Goal: Transaction & Acquisition: Purchase product/service

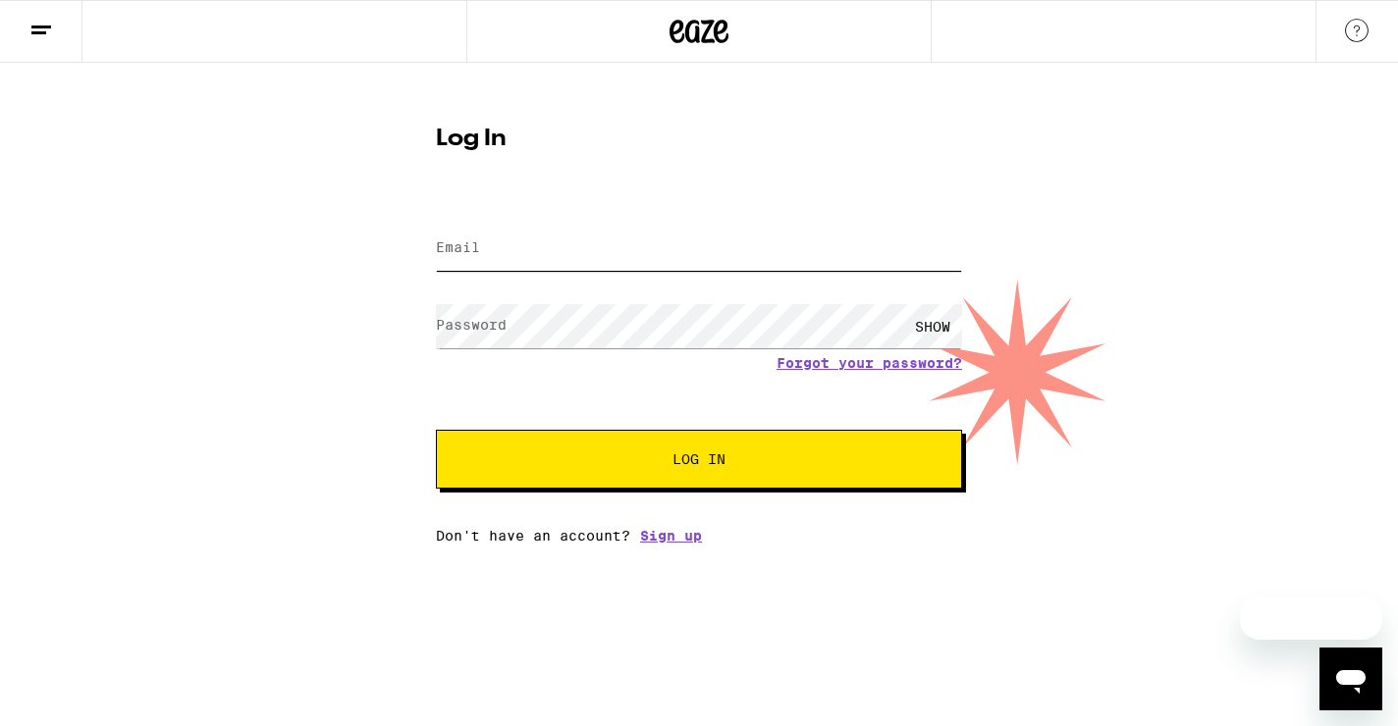
click at [580, 245] on input "Email" at bounding box center [699, 249] width 526 height 44
type input "msmmcln@gmail.com"
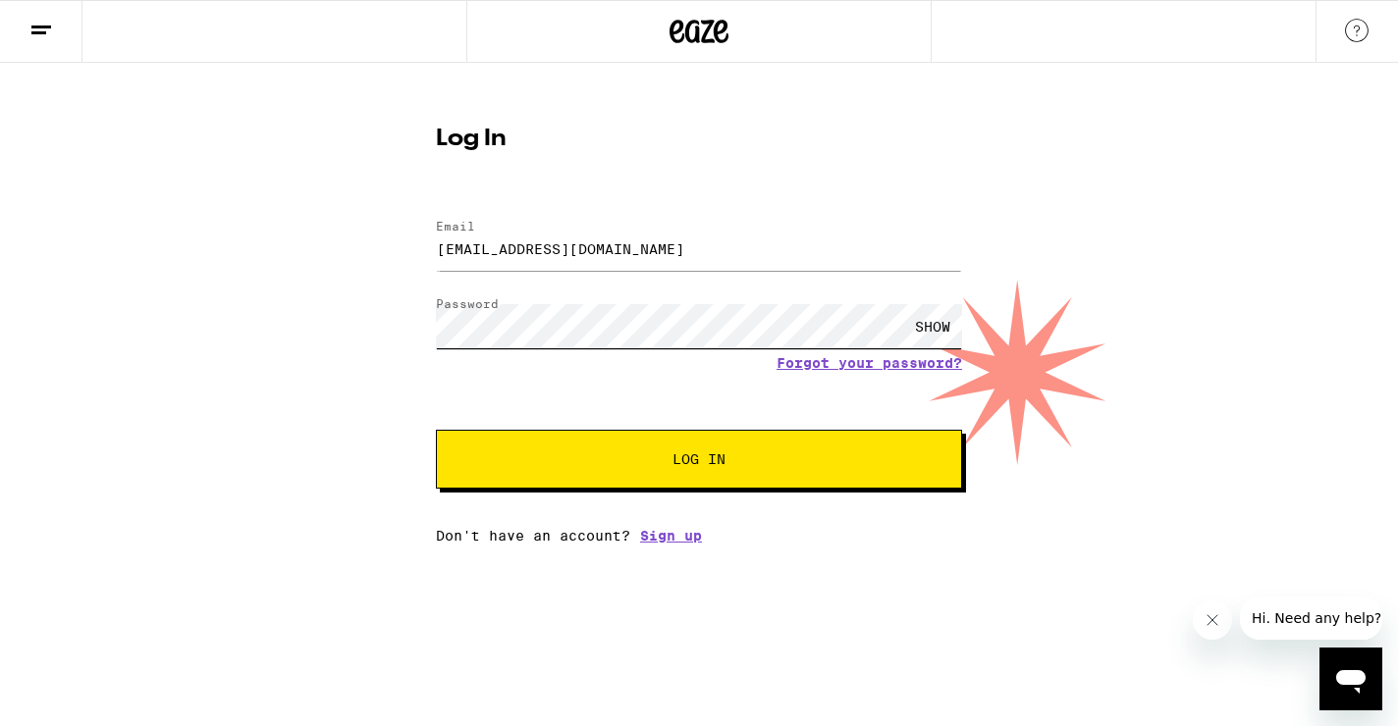
click at [436, 430] on button "Log In" at bounding box center [699, 459] width 526 height 59
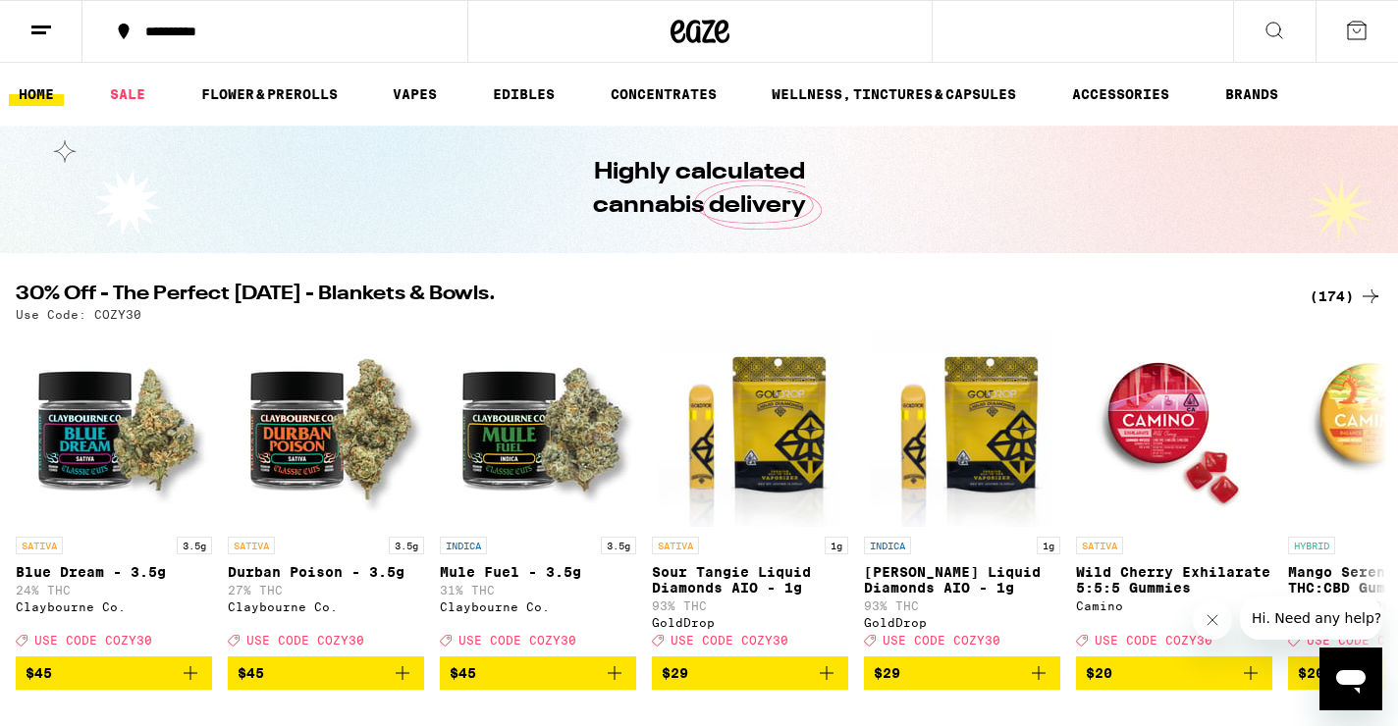
click at [1349, 290] on div "(174)" at bounding box center [1345, 297] width 73 height 24
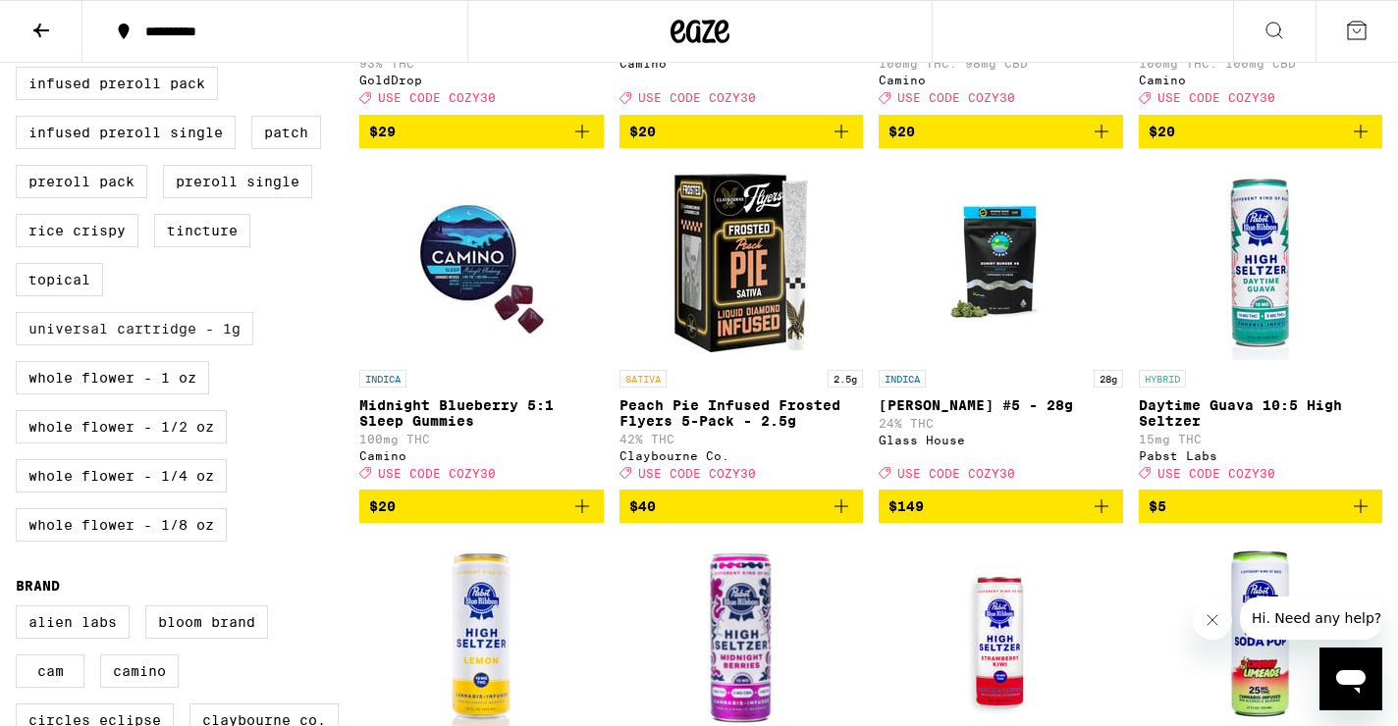
click at [185, 346] on label "Universal Cartridge - 1g" at bounding box center [135, 328] width 238 height 33
checkbox input "true"
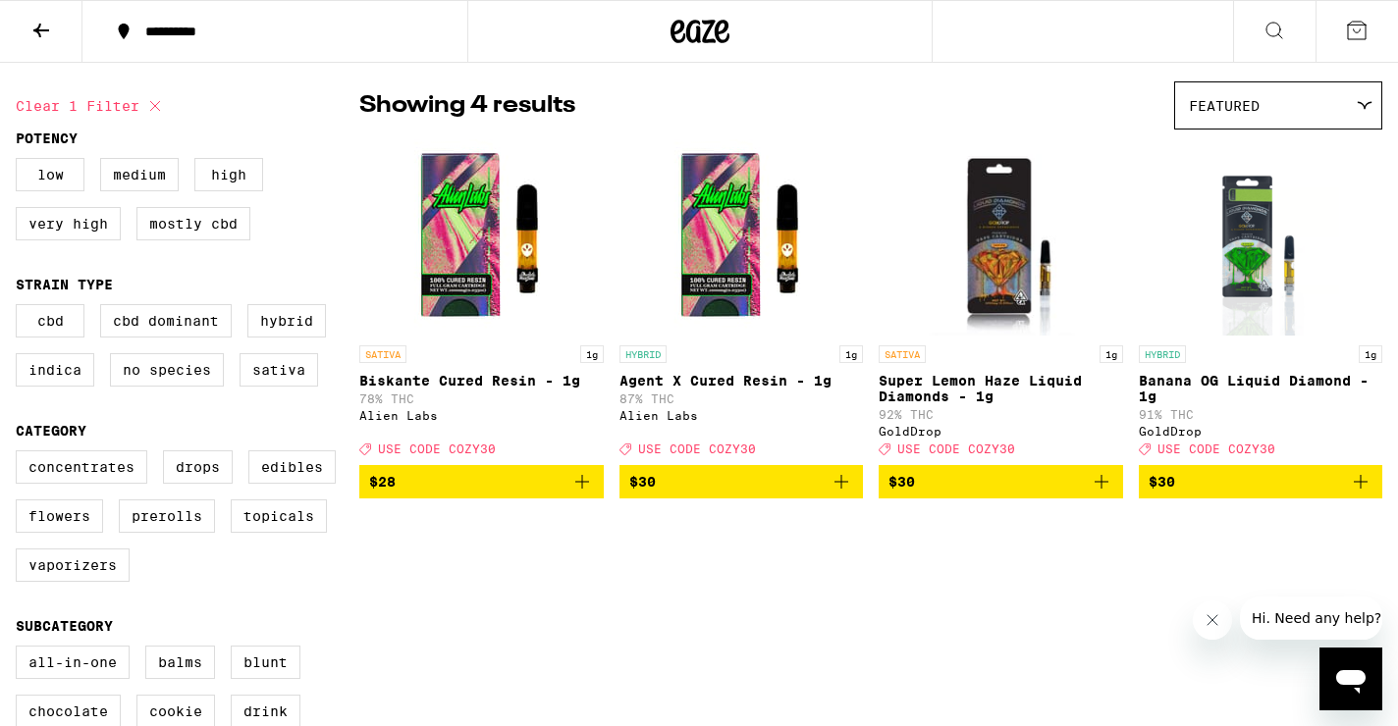
scroll to position [138, 0]
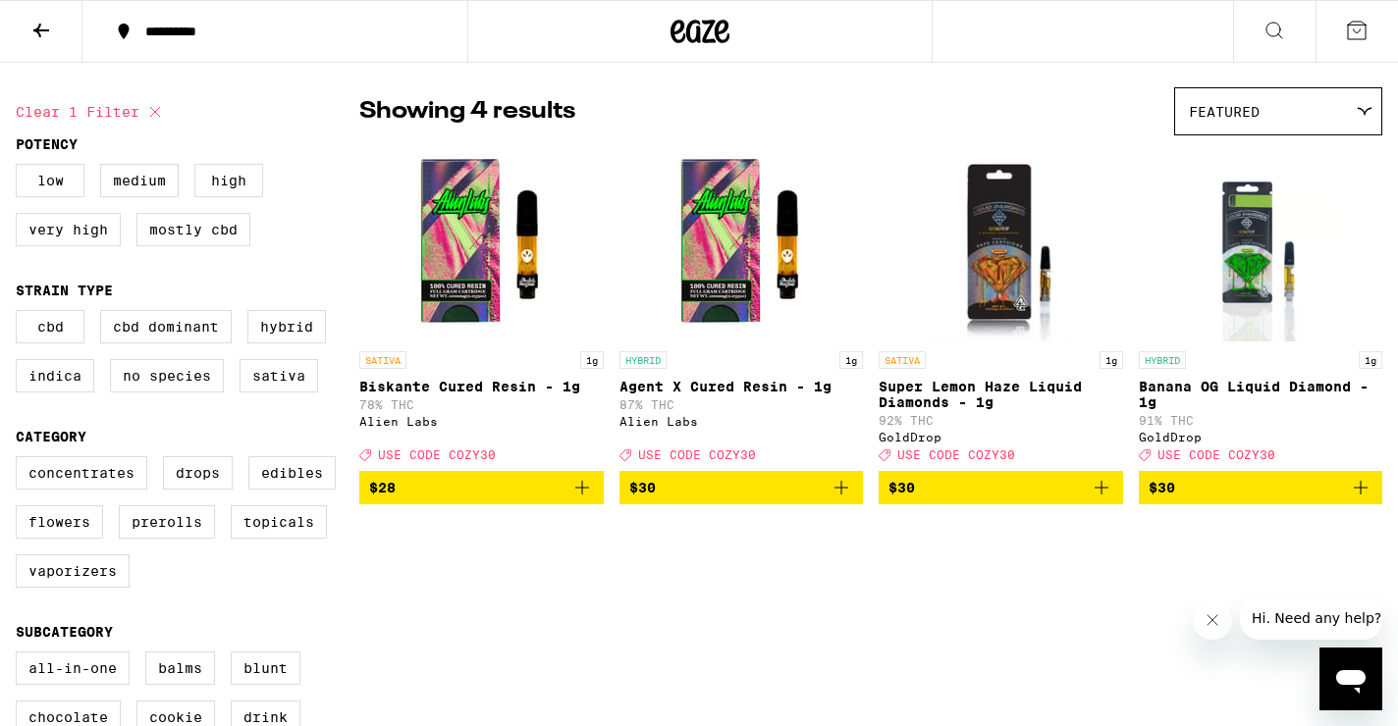
click at [1229, 498] on span "$30" at bounding box center [1260, 488] width 225 height 24
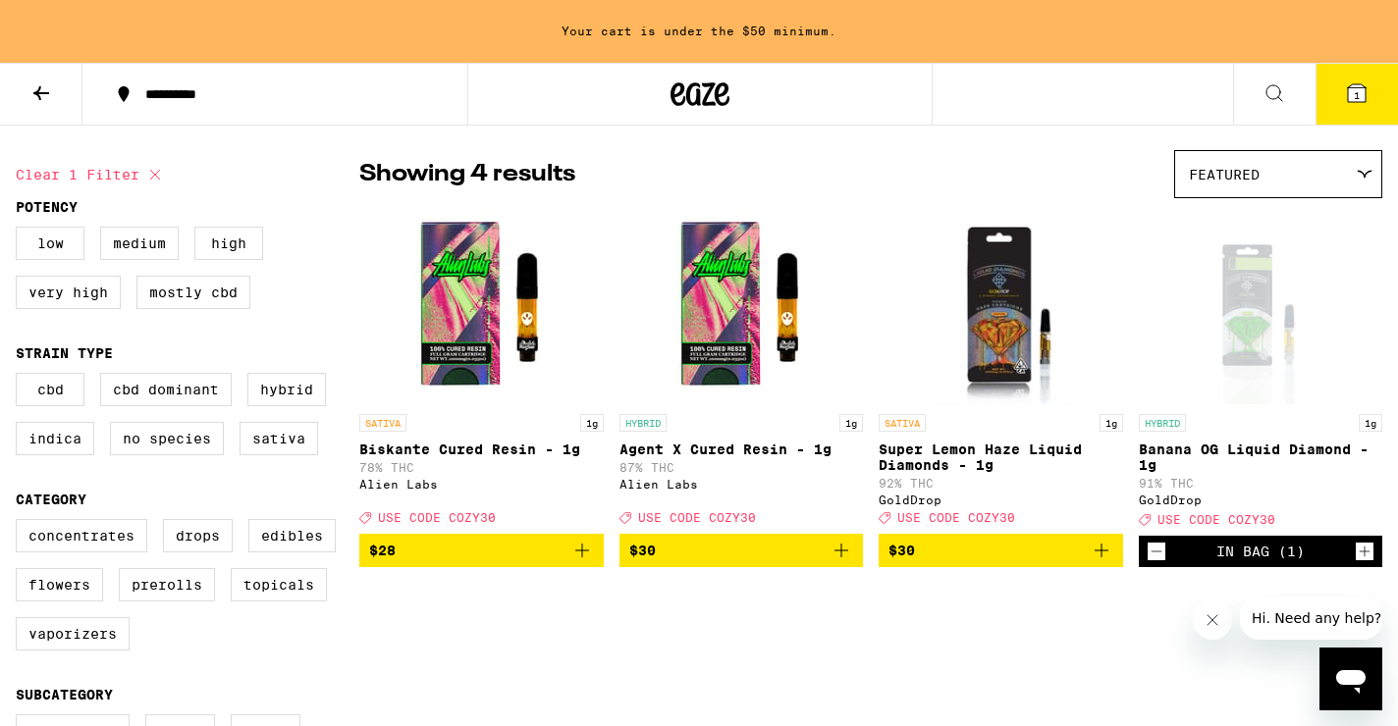
scroll to position [201, 0]
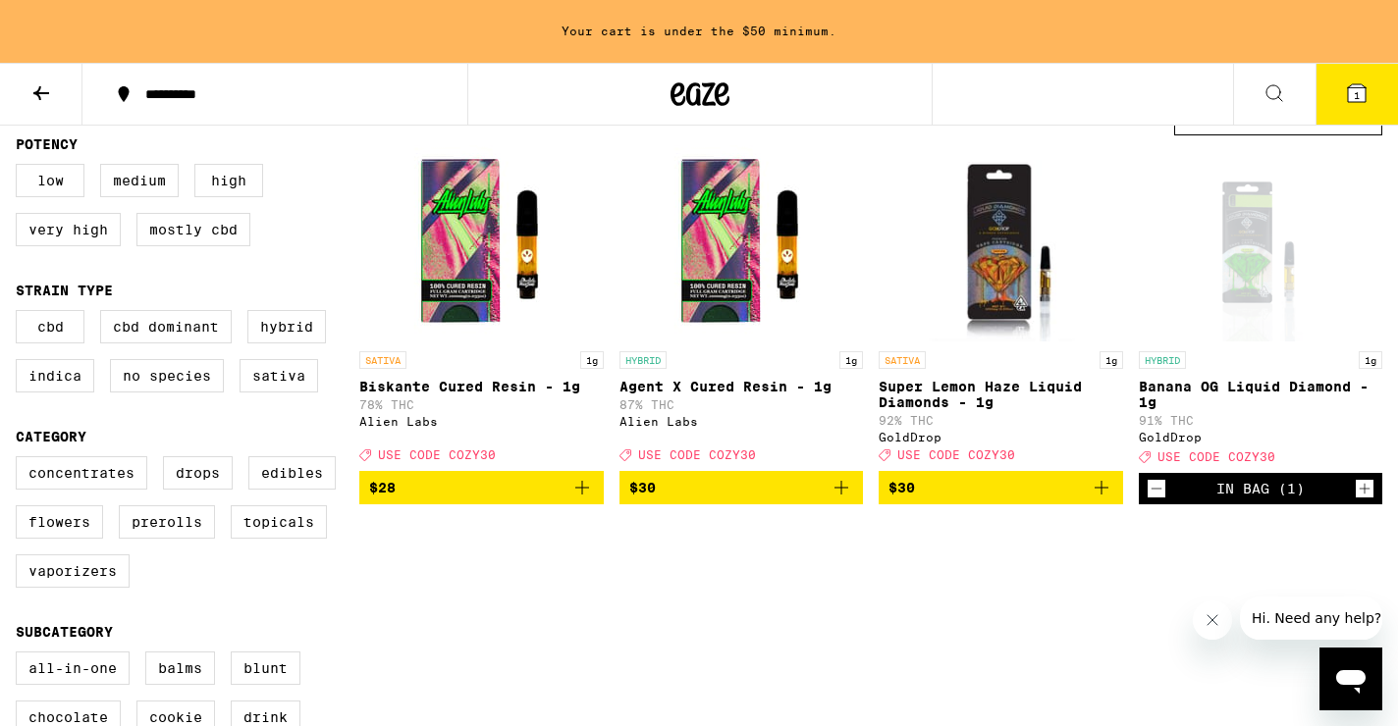
click at [30, 100] on icon at bounding box center [41, 93] width 24 height 24
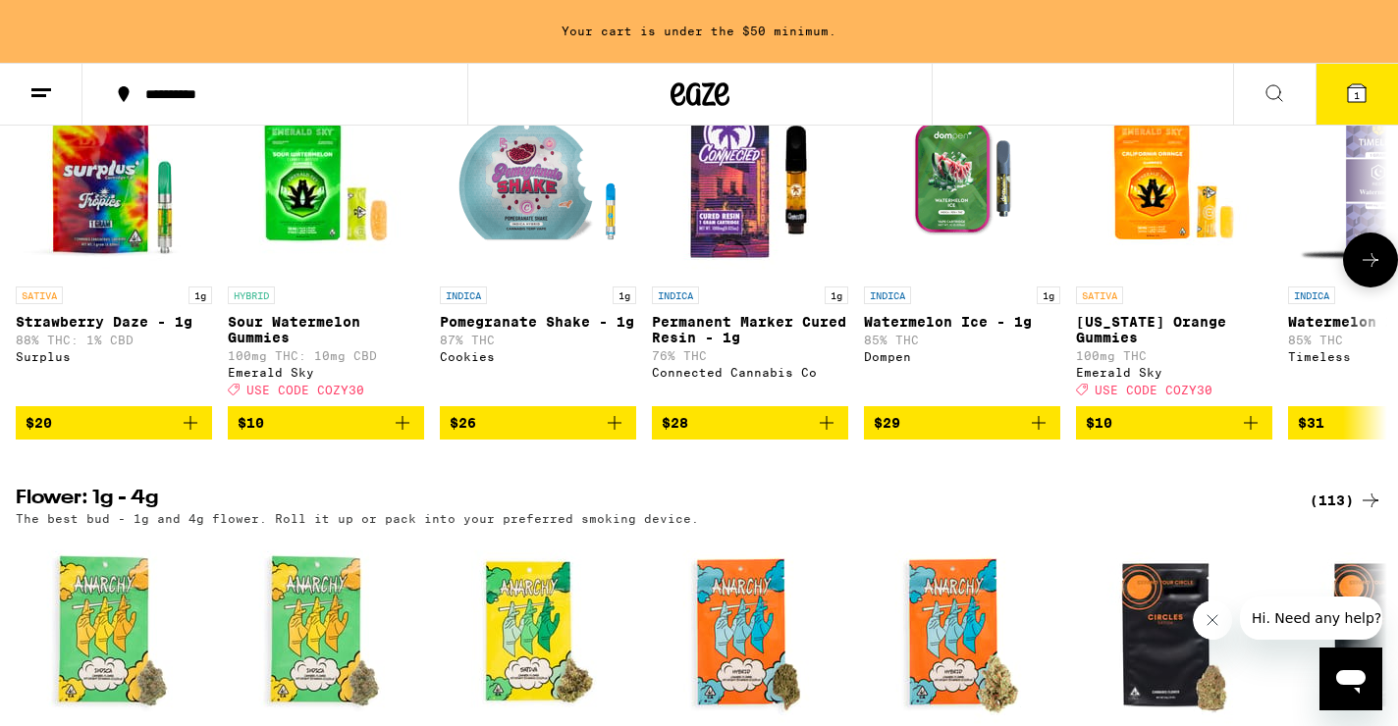
scroll to position [2110, 0]
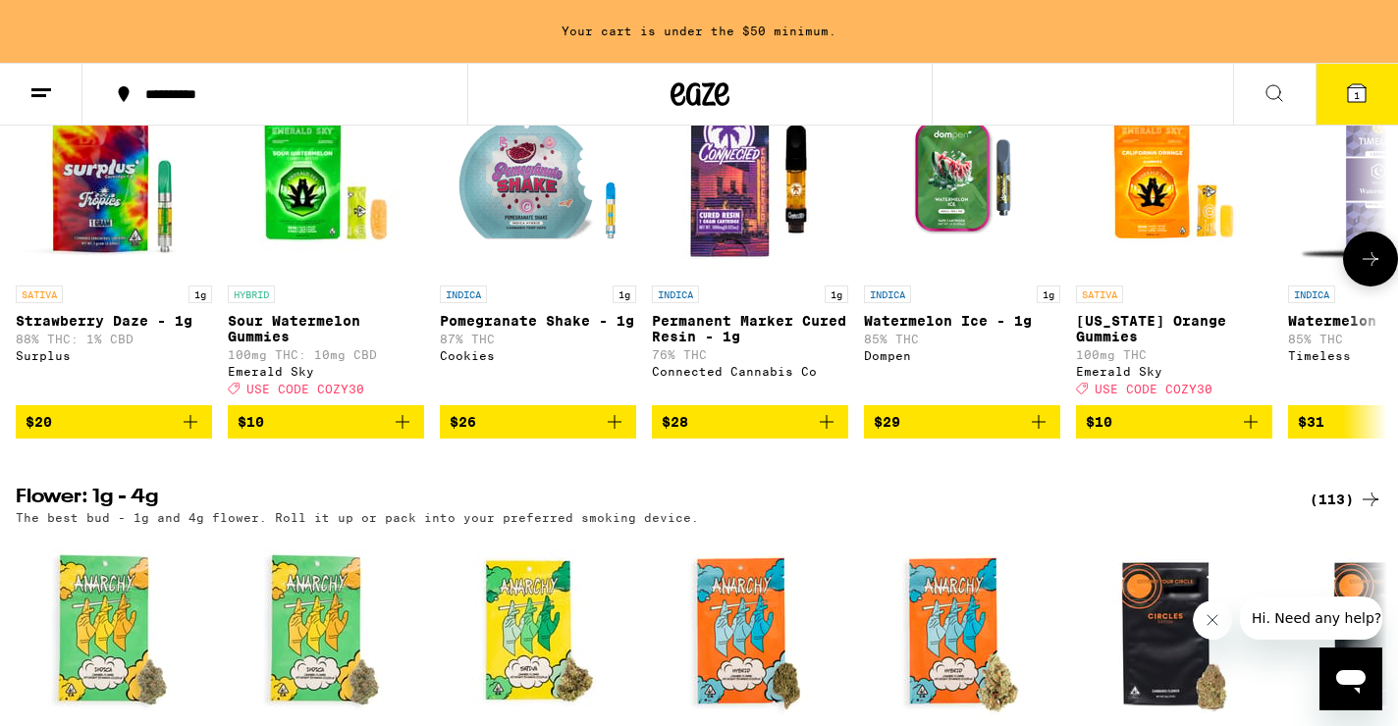
click at [498, 434] on span "$26" at bounding box center [538, 422] width 177 height 24
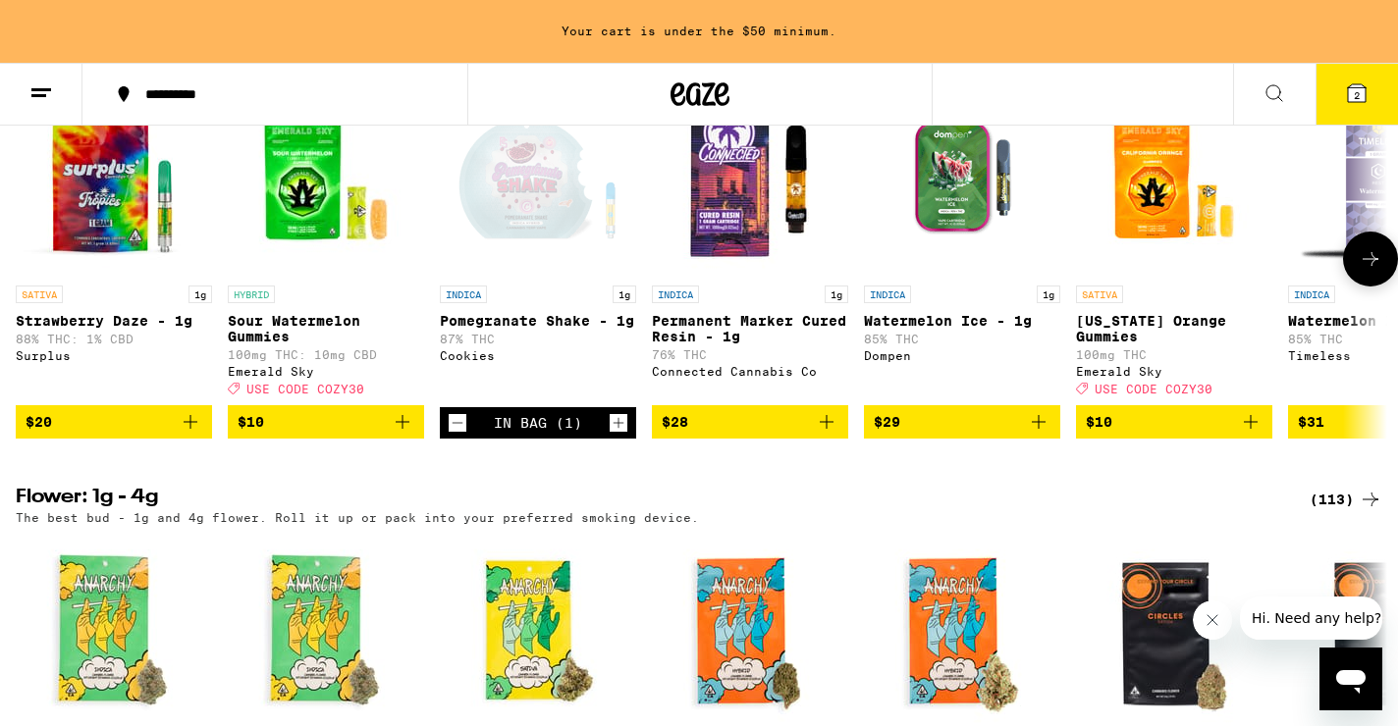
scroll to position [2048, 0]
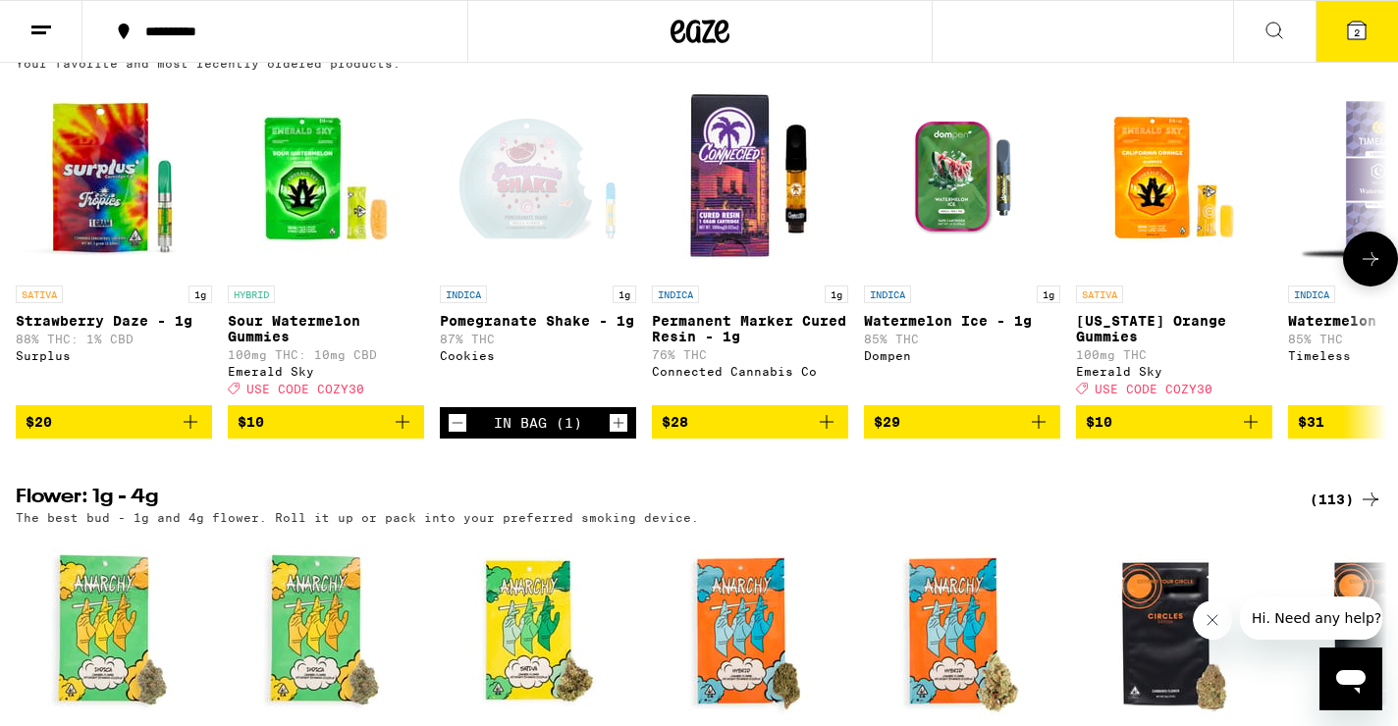
click at [357, 434] on span "$10" at bounding box center [326, 422] width 177 height 24
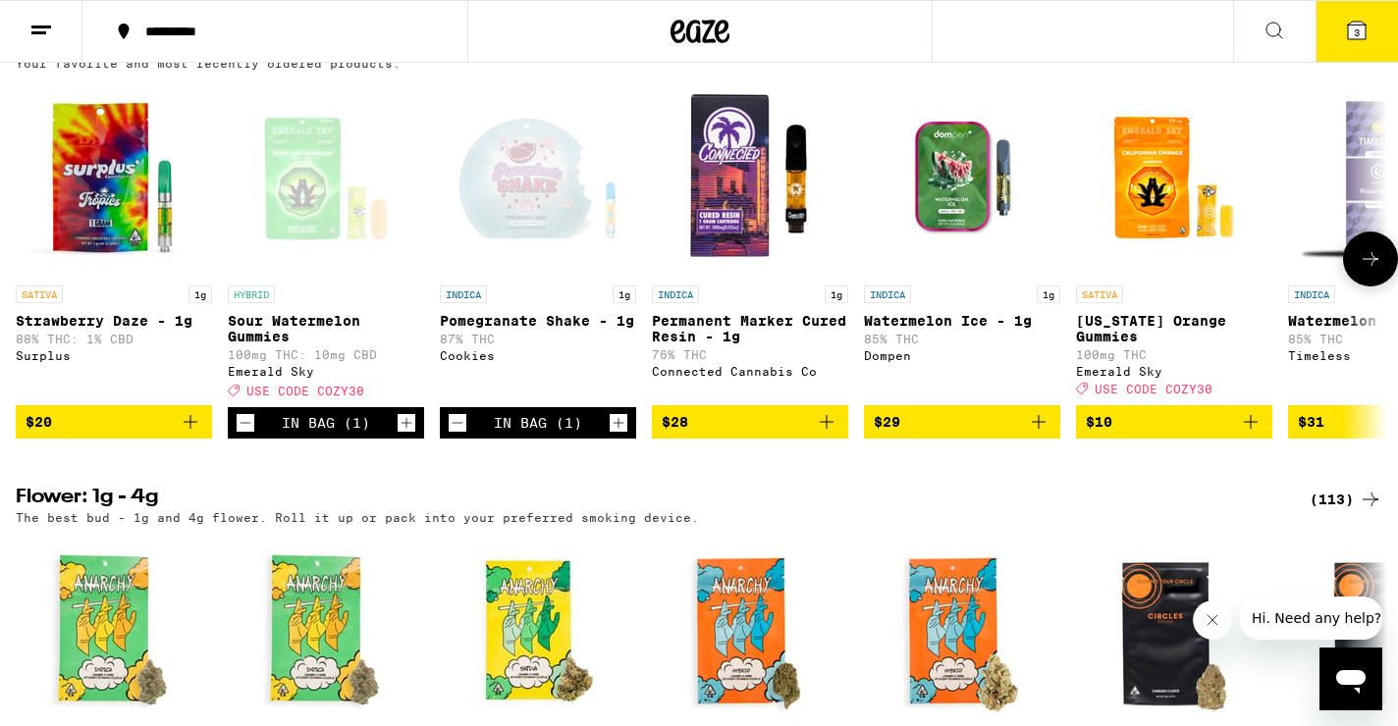
click at [144, 434] on span "$20" at bounding box center [114, 422] width 177 height 24
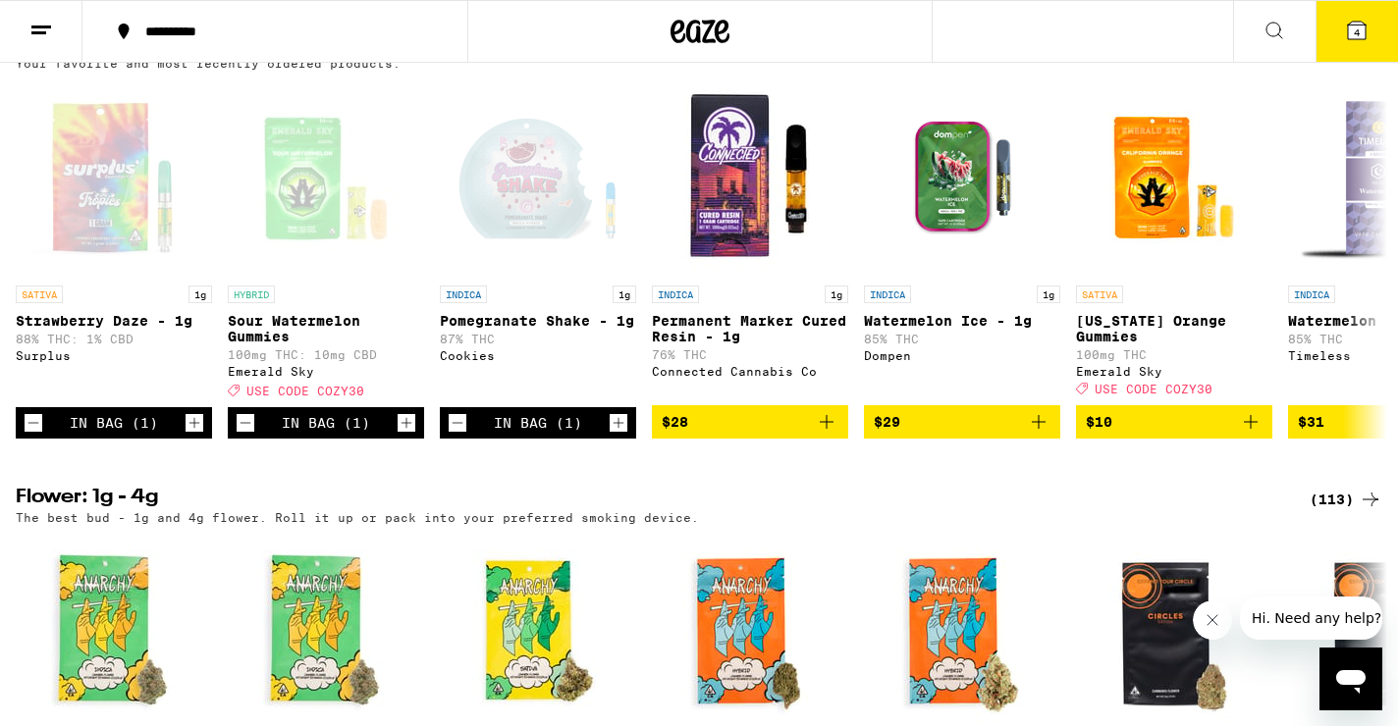
click at [1378, 21] on button "4" at bounding box center [1356, 31] width 82 height 61
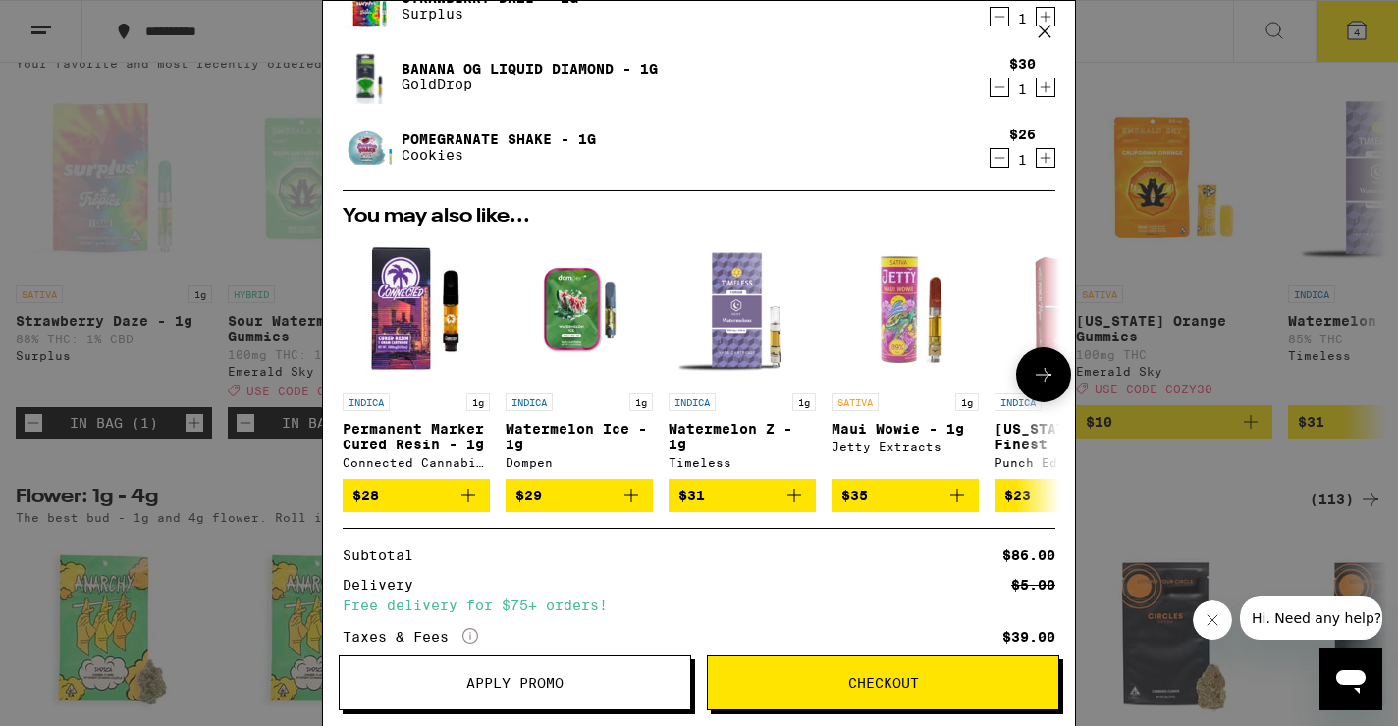
scroll to position [160, 0]
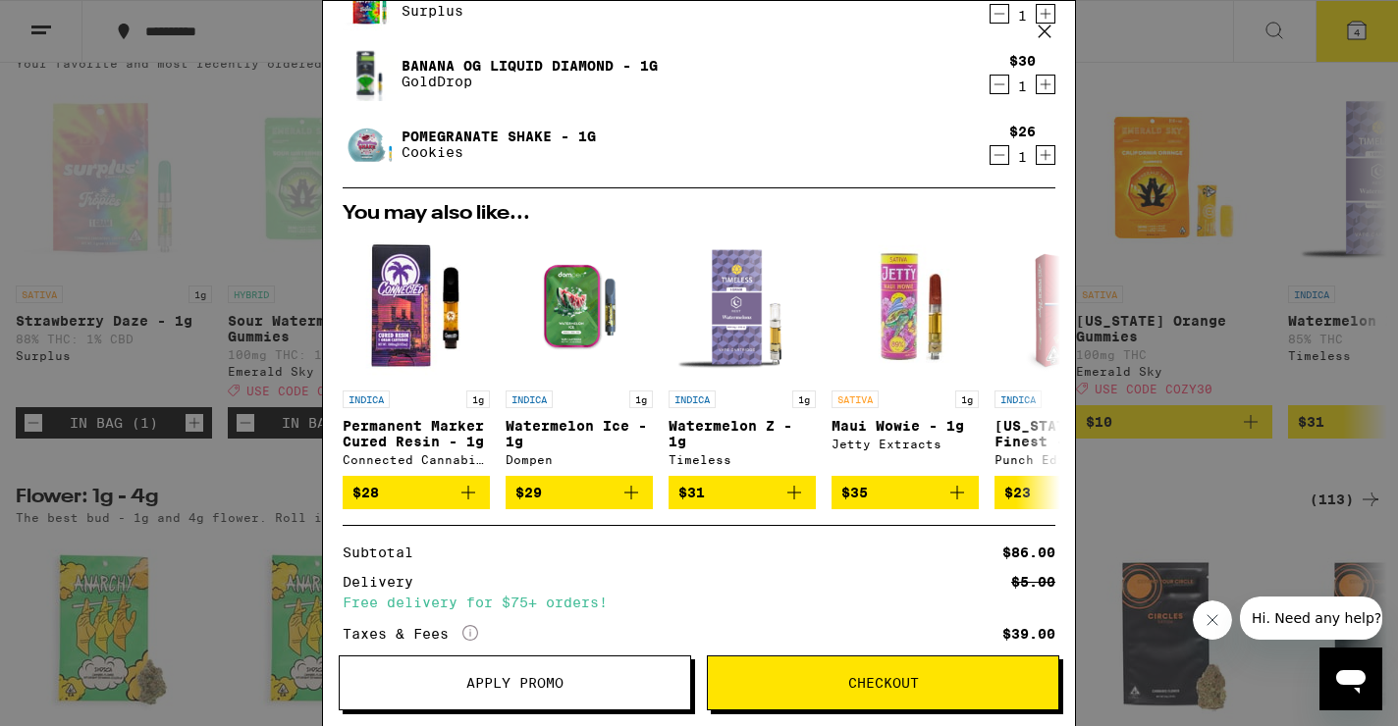
click at [552, 701] on button "Apply Promo" at bounding box center [515, 683] width 352 height 55
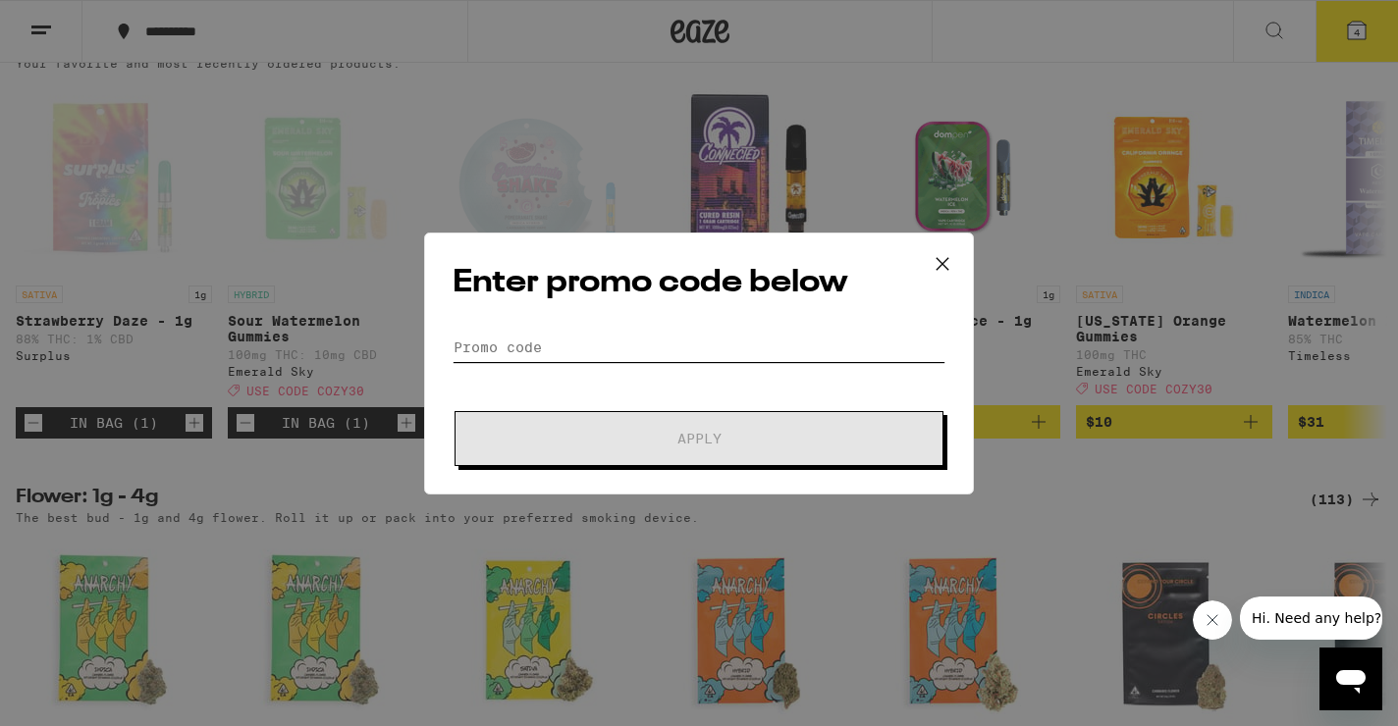
click at [541, 340] on input "Promo Code" at bounding box center [699, 347] width 493 height 29
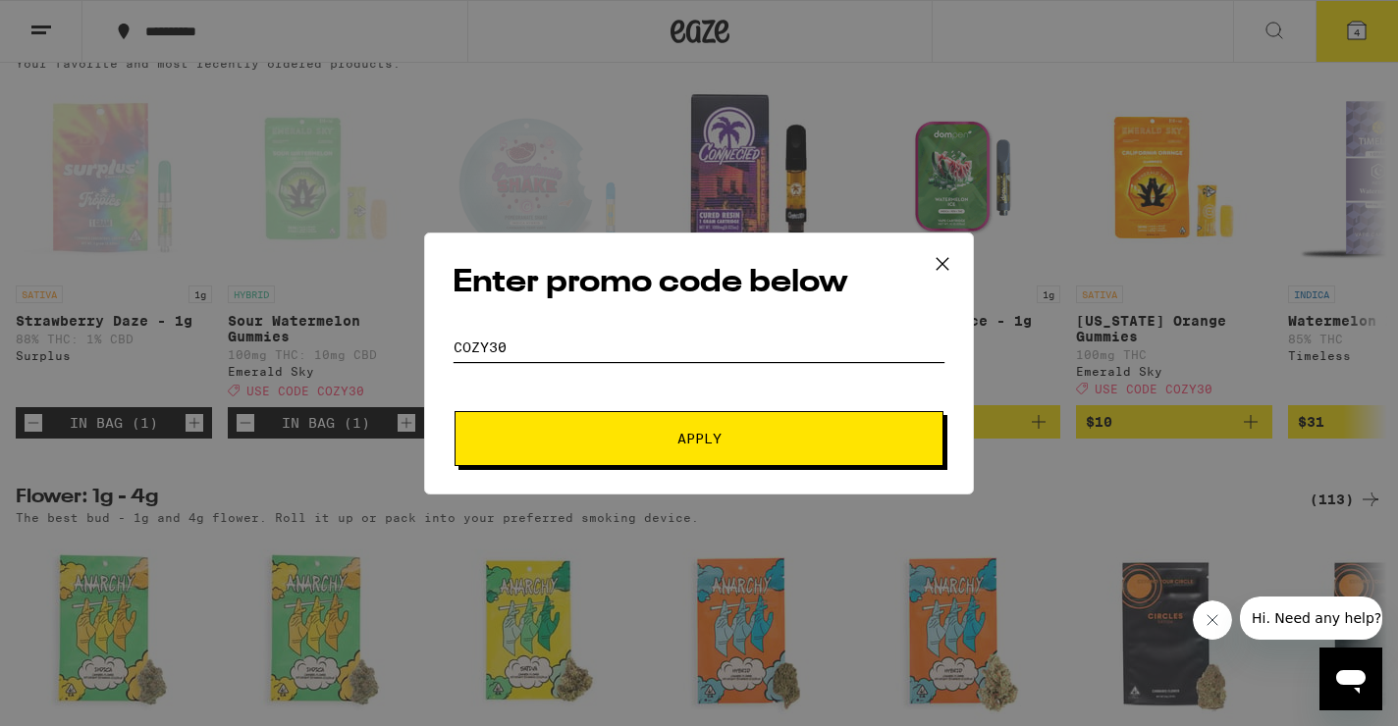
type input "cozy30"
click at [454, 411] on button "Apply" at bounding box center [698, 438] width 489 height 55
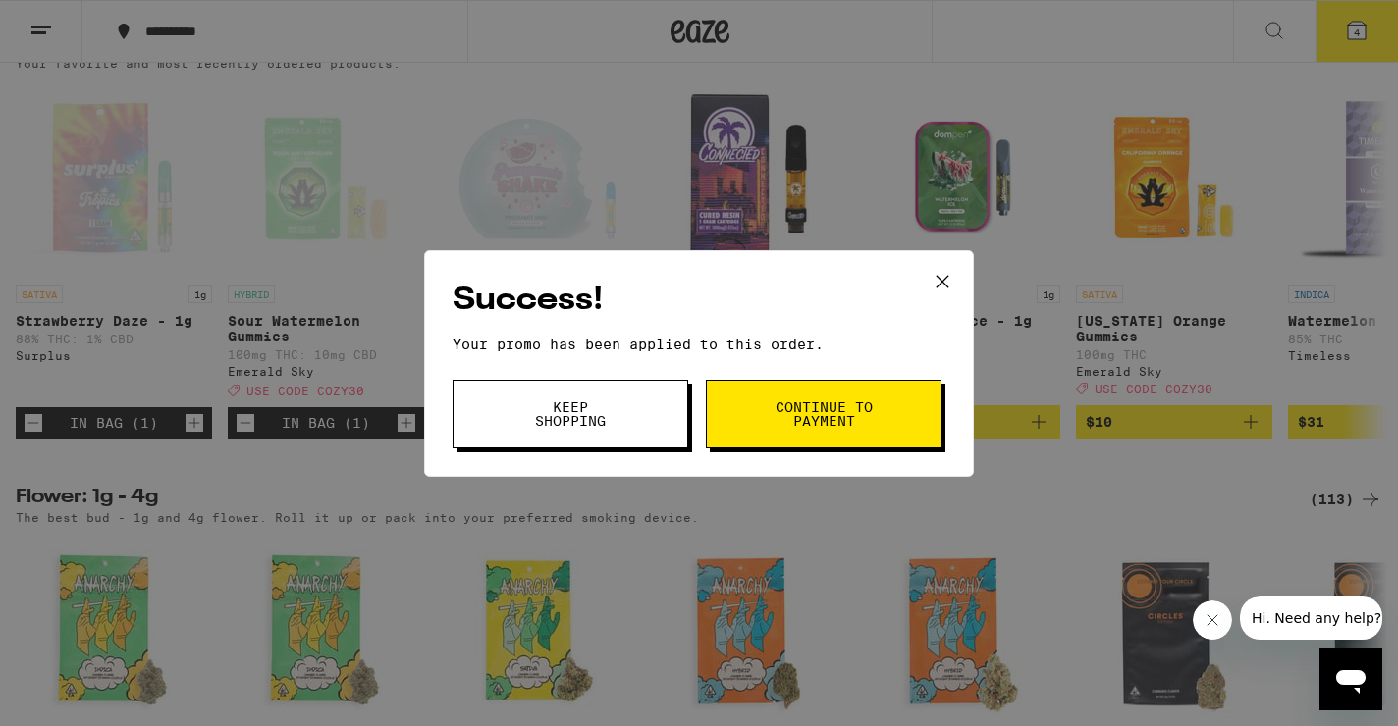
click at [816, 405] on span "Continue to payment" at bounding box center [824, 414] width 100 height 27
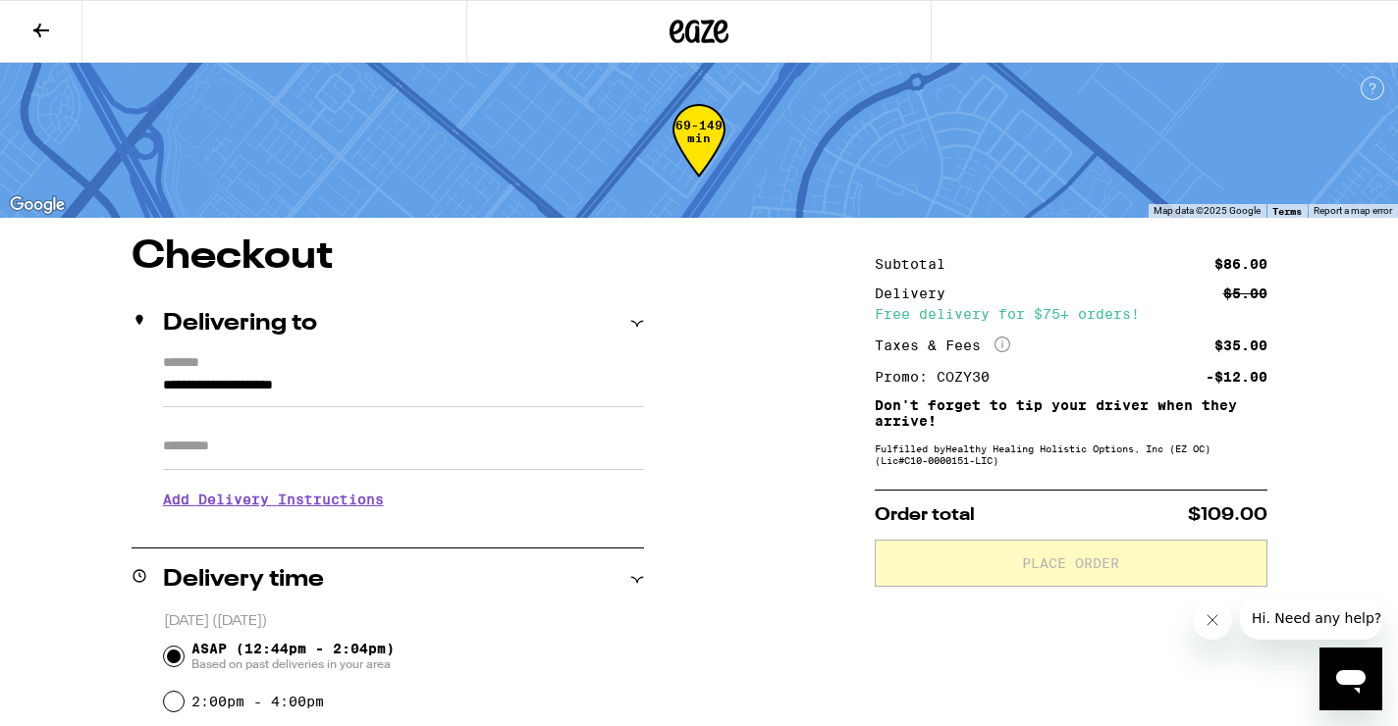
click at [36, 23] on icon at bounding box center [41, 31] width 24 height 24
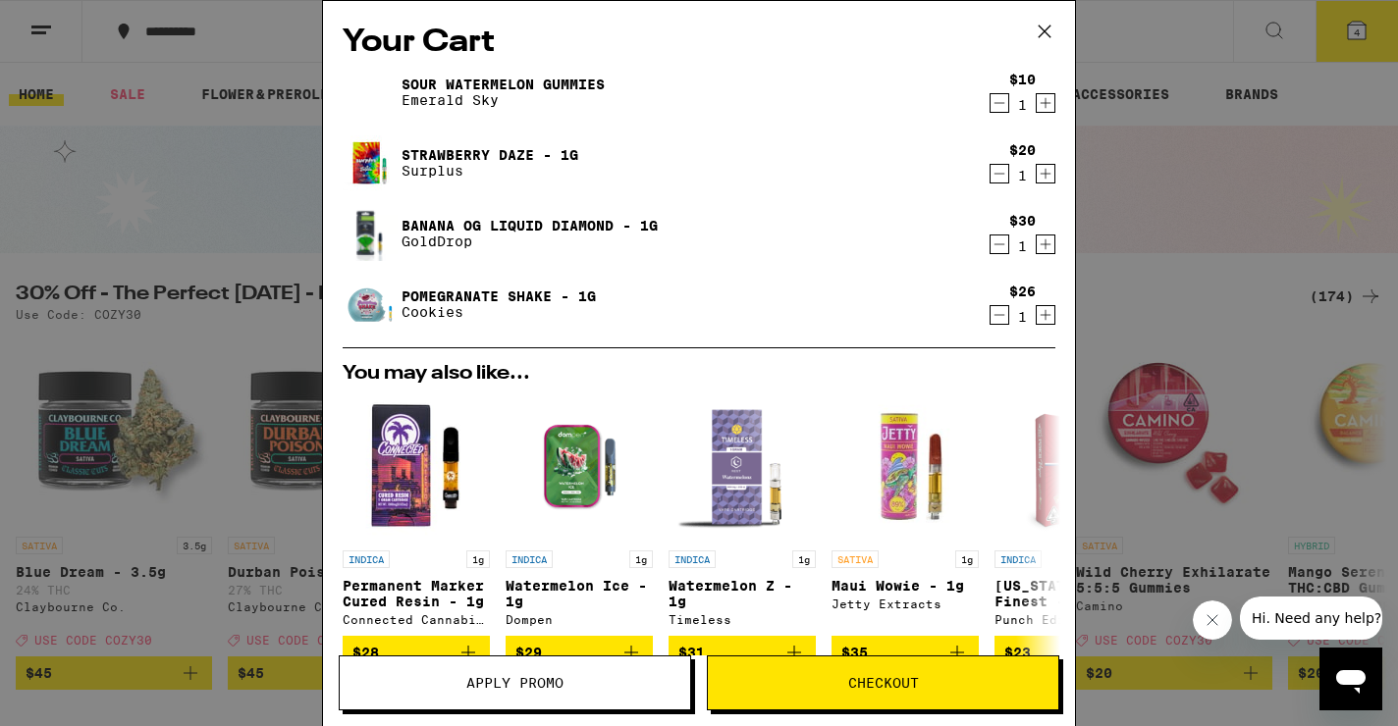
click at [1042, 37] on icon at bounding box center [1044, 31] width 29 height 29
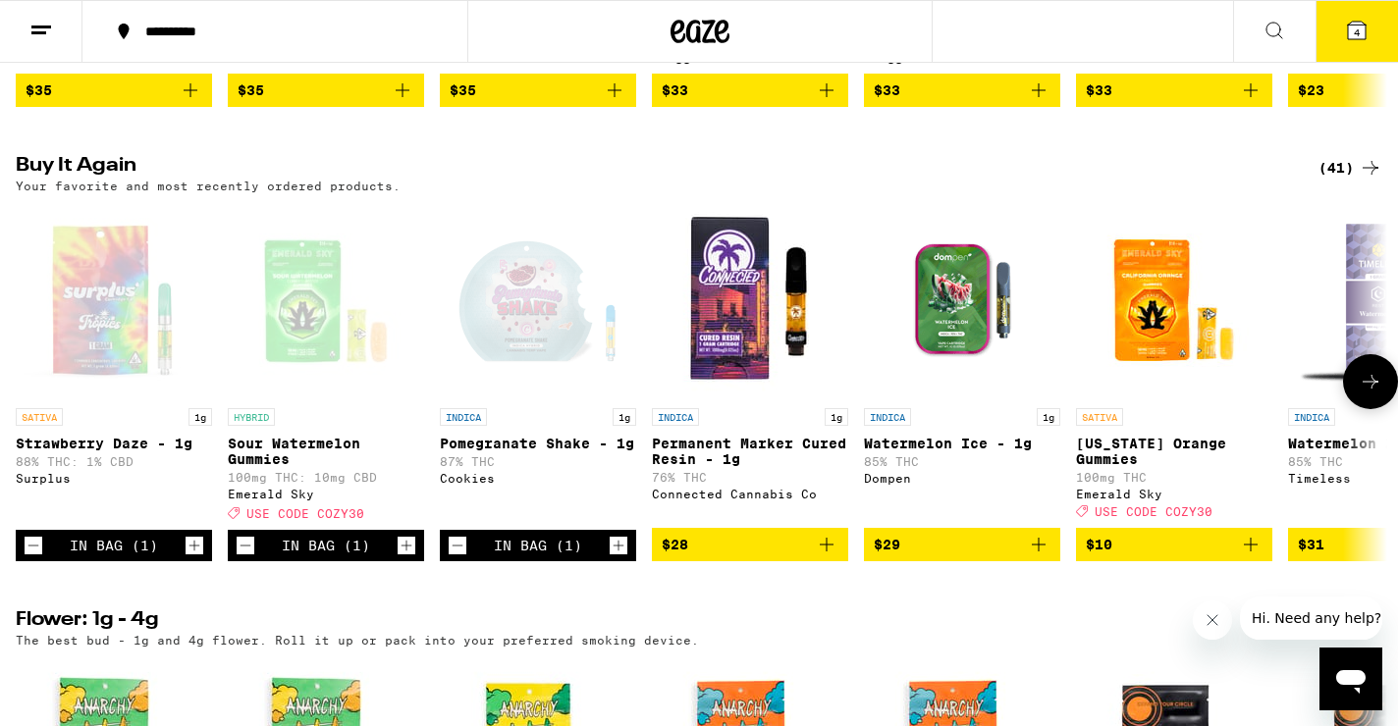
scroll to position [1924, 0]
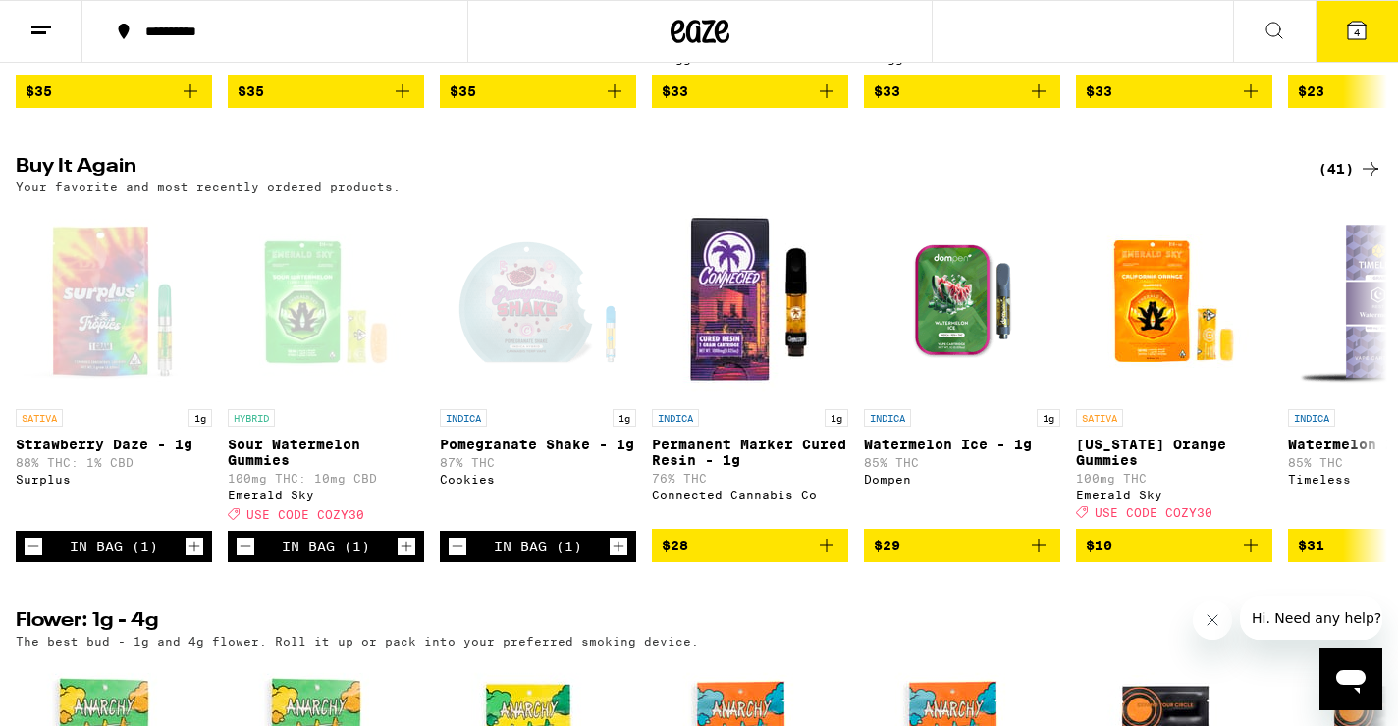
click at [1362, 181] on icon at bounding box center [1371, 169] width 24 height 24
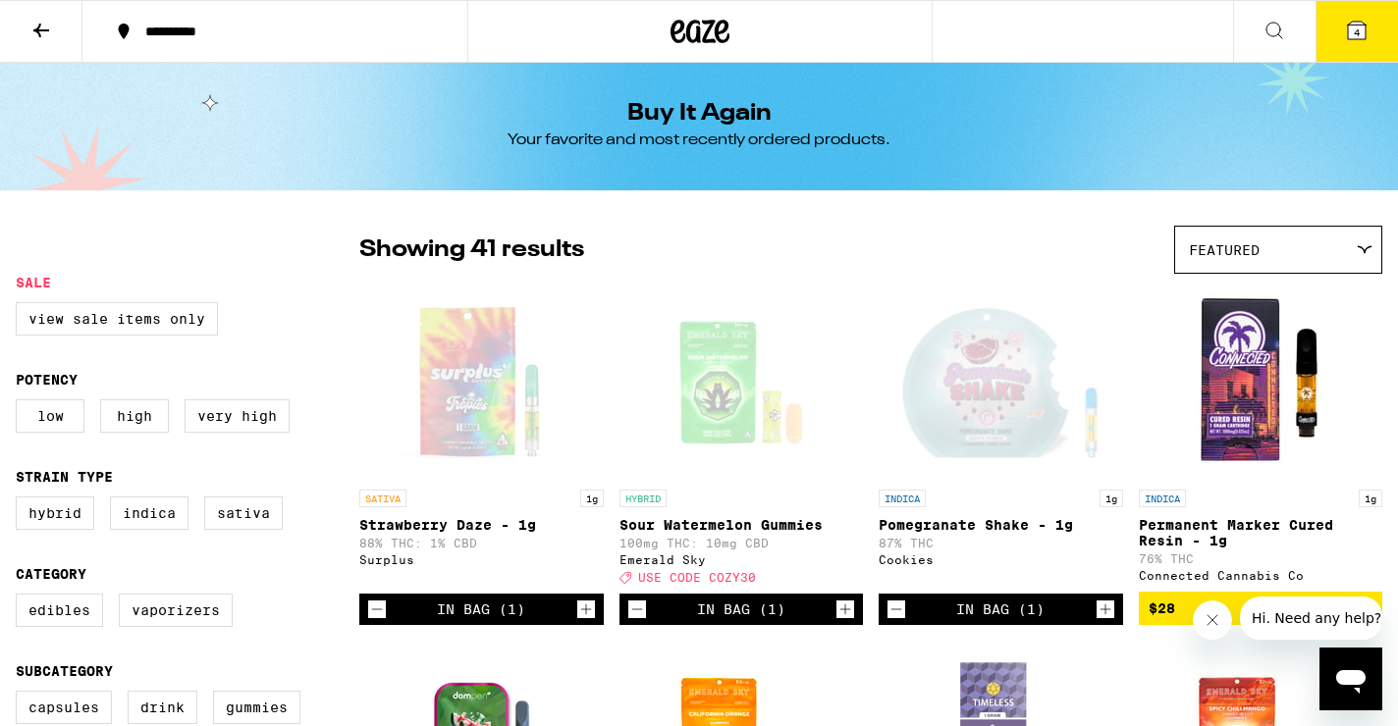
click at [1361, 15] on button "4" at bounding box center [1356, 31] width 82 height 61
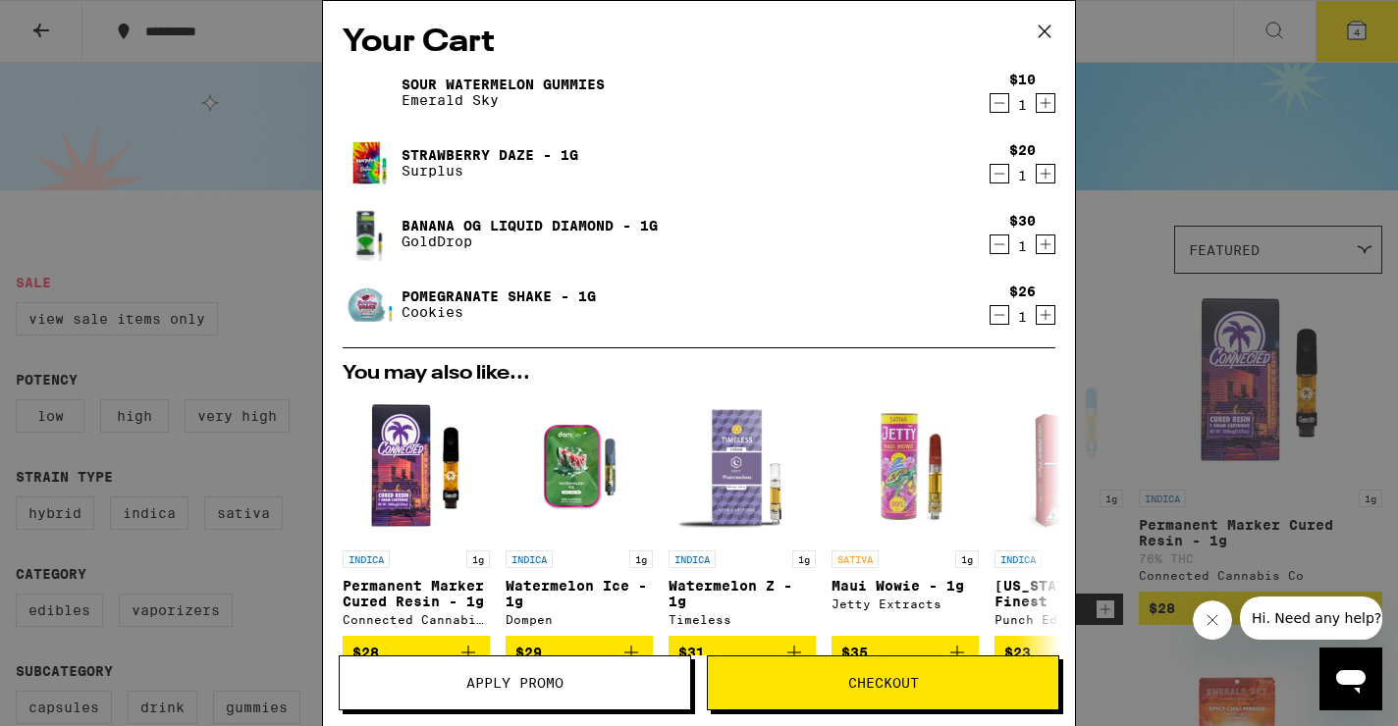
click at [1003, 95] on icon "Decrement" at bounding box center [999, 103] width 18 height 24
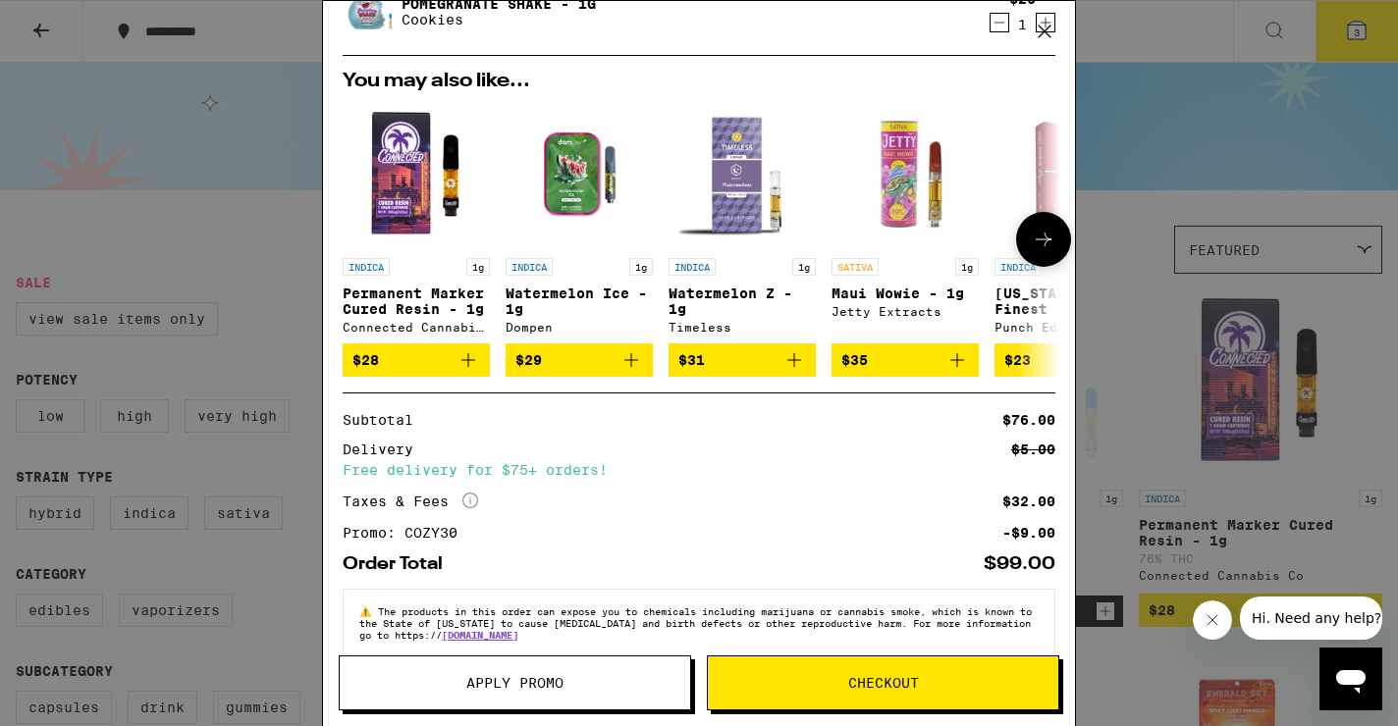
scroll to position [259, 0]
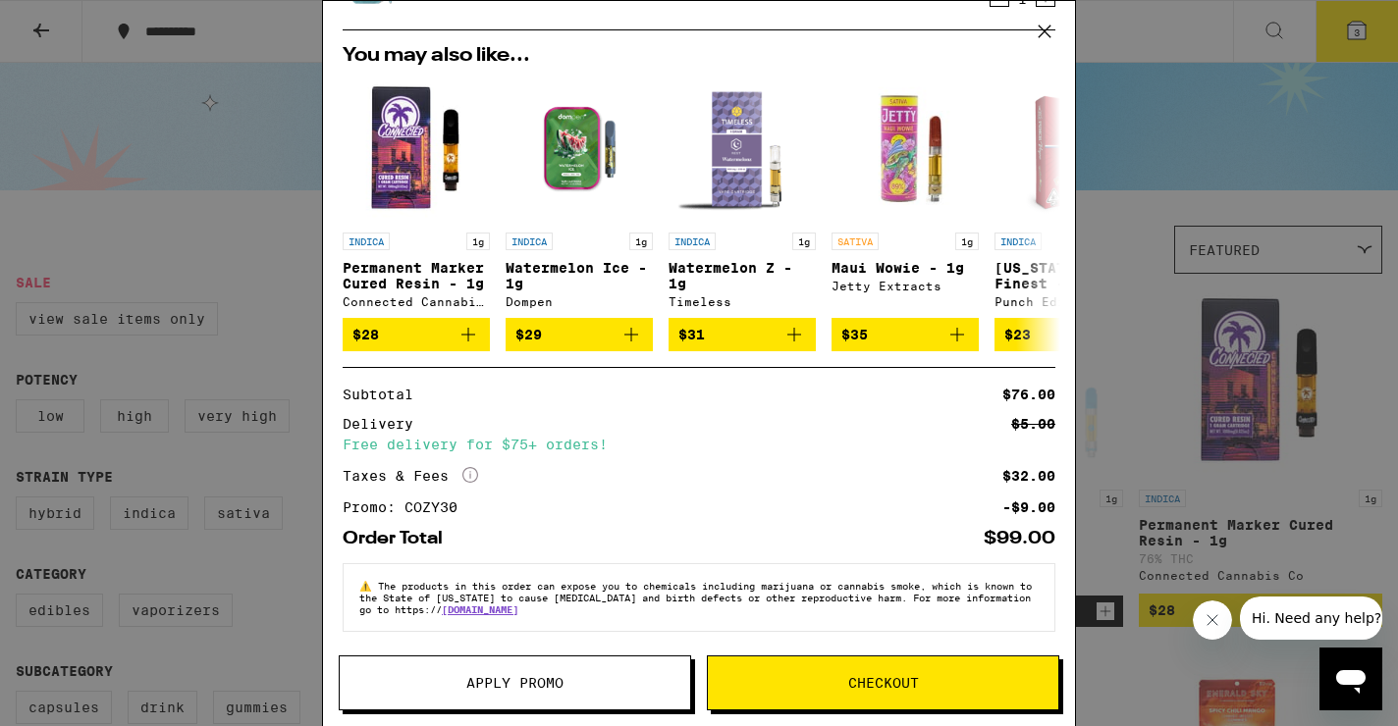
click at [849, 682] on span "Checkout" at bounding box center [883, 683] width 71 height 14
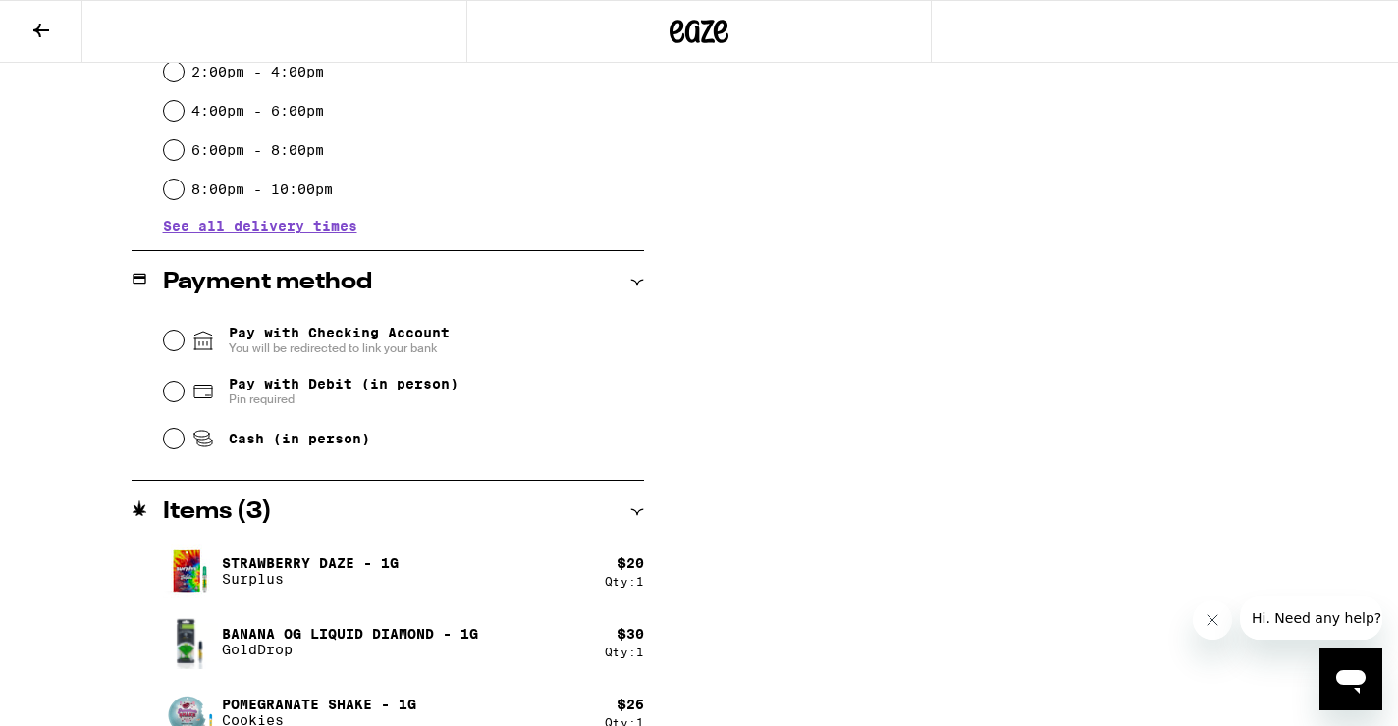
scroll to position [632, 0]
click at [308, 430] on span "Cash (in person)" at bounding box center [280, 437] width 179 height 24
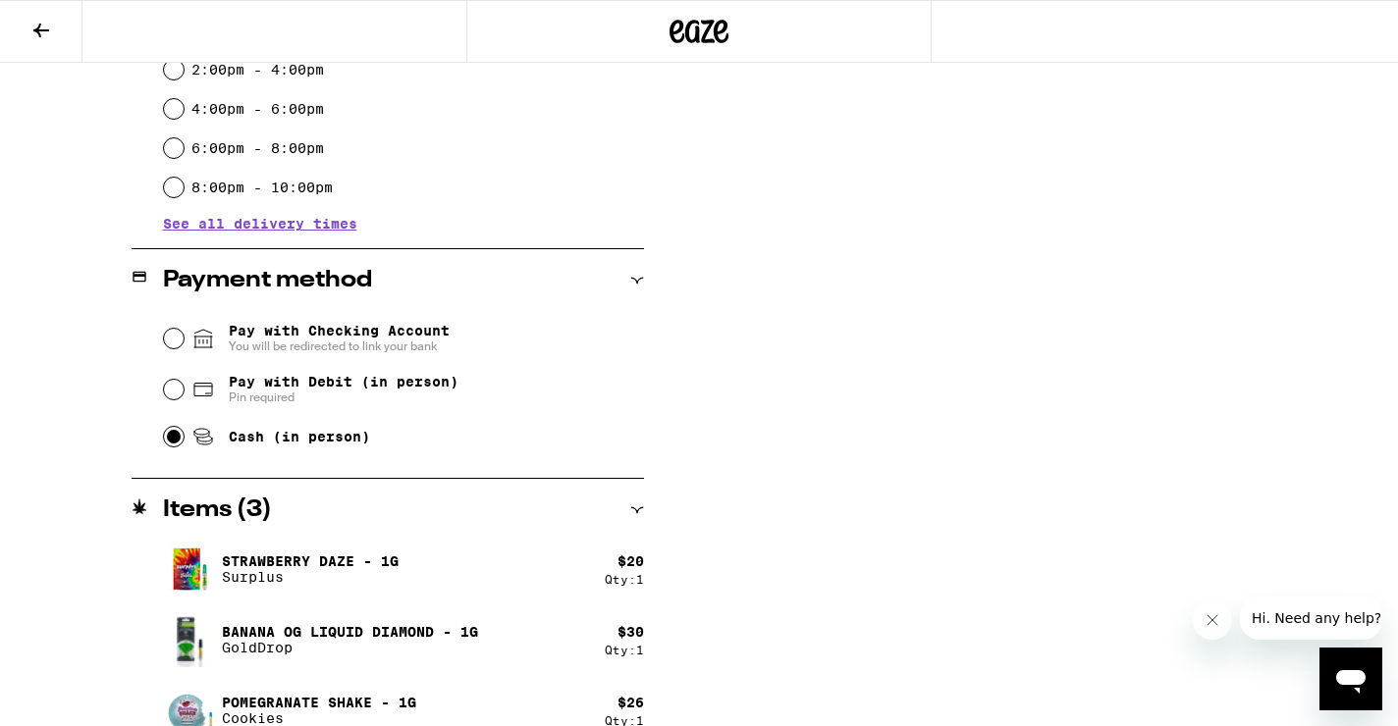
click at [184, 430] on input "Cash (in person)" at bounding box center [174, 437] width 20 height 20
radio input "true"
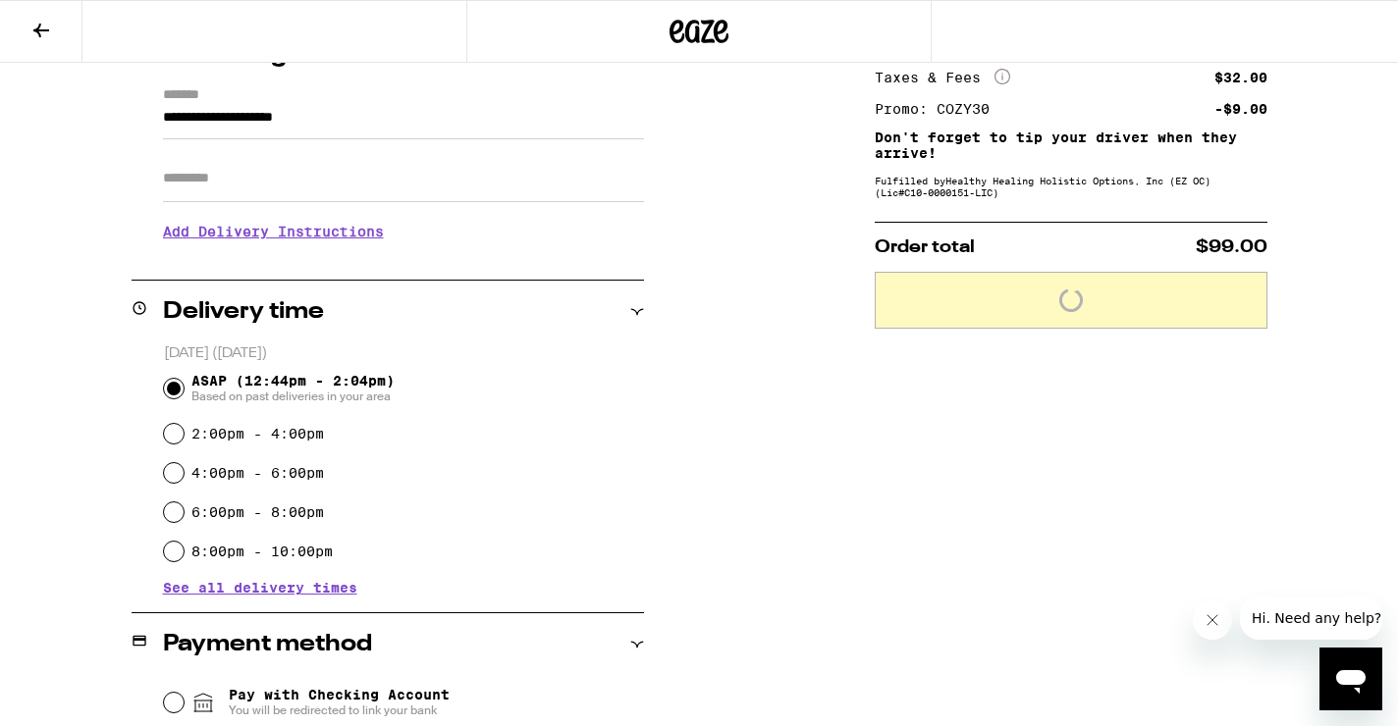
scroll to position [266, 0]
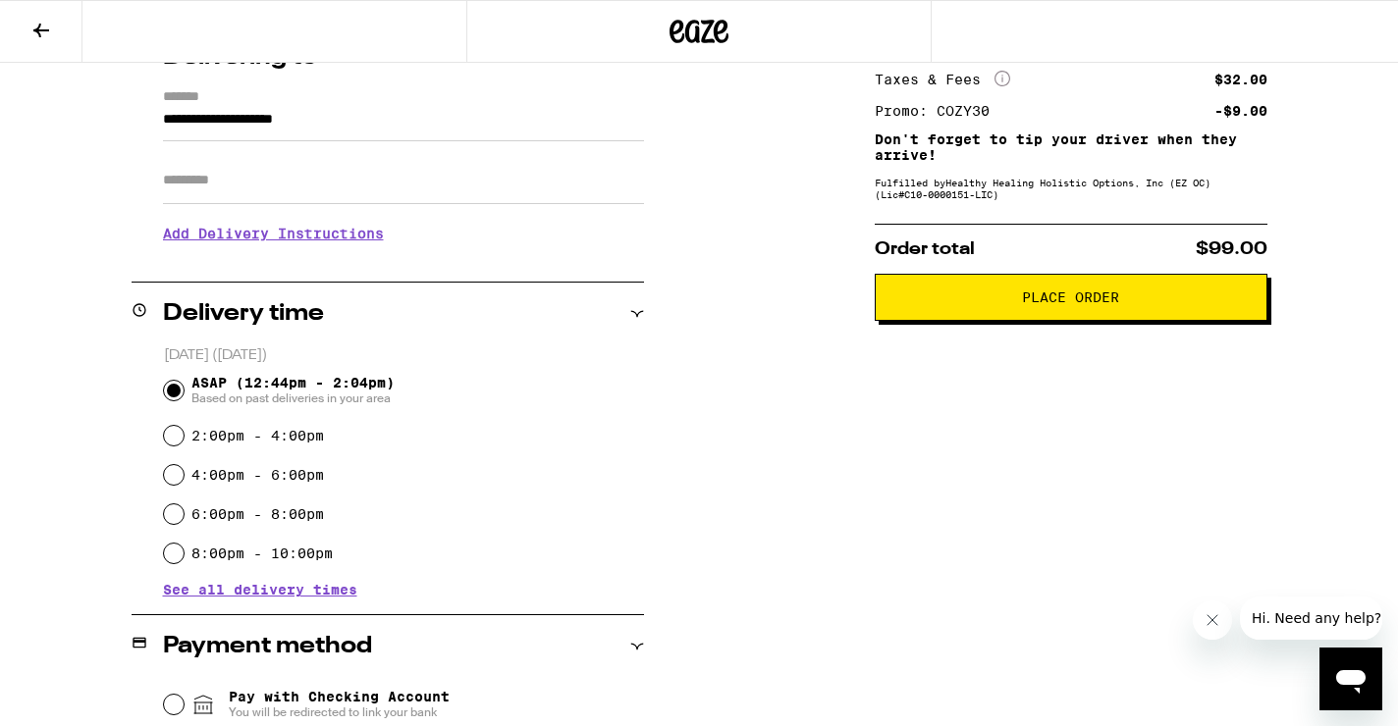
click at [288, 239] on h3 "Add Delivery Instructions" at bounding box center [403, 233] width 481 height 45
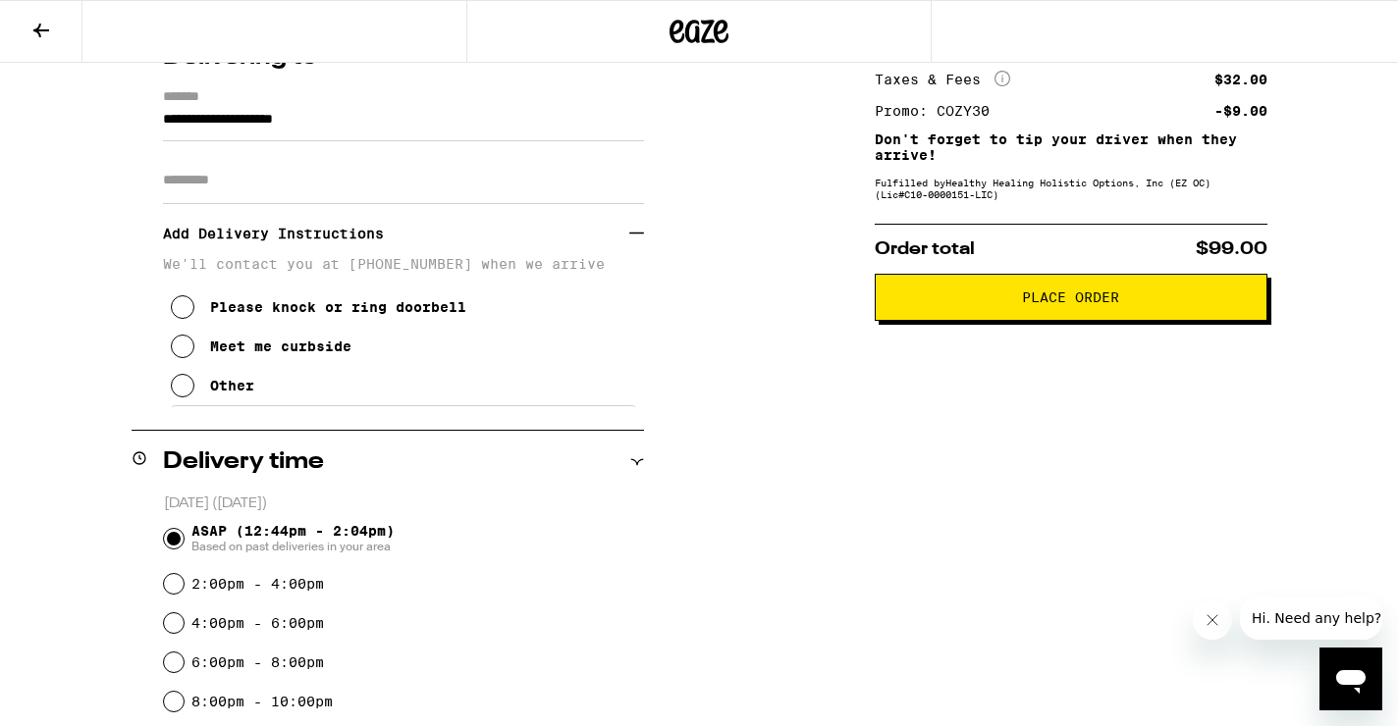
click at [246, 382] on button "Other" at bounding box center [212, 385] width 83 height 39
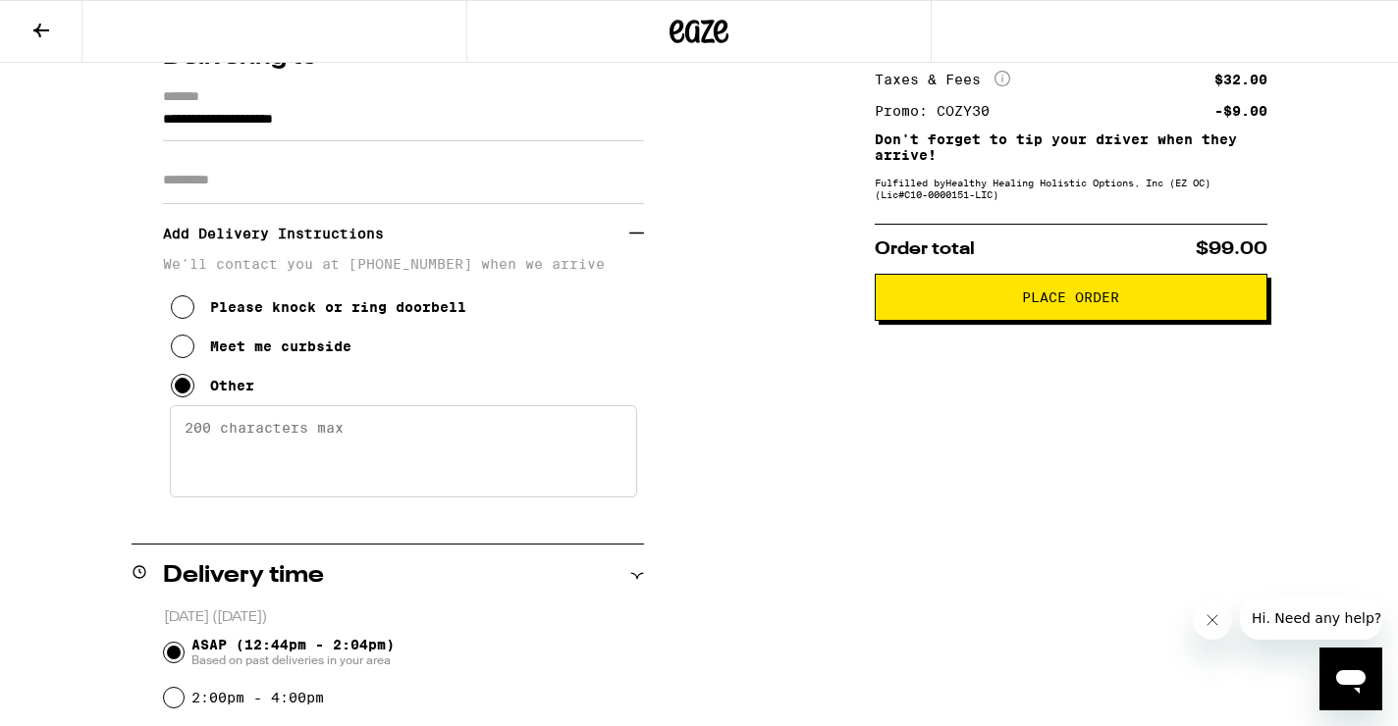
click at [260, 444] on textarea "Enter any other delivery instructions you want driver to know" at bounding box center [403, 451] width 467 height 92
type textarea "please meet at the garage of the home"
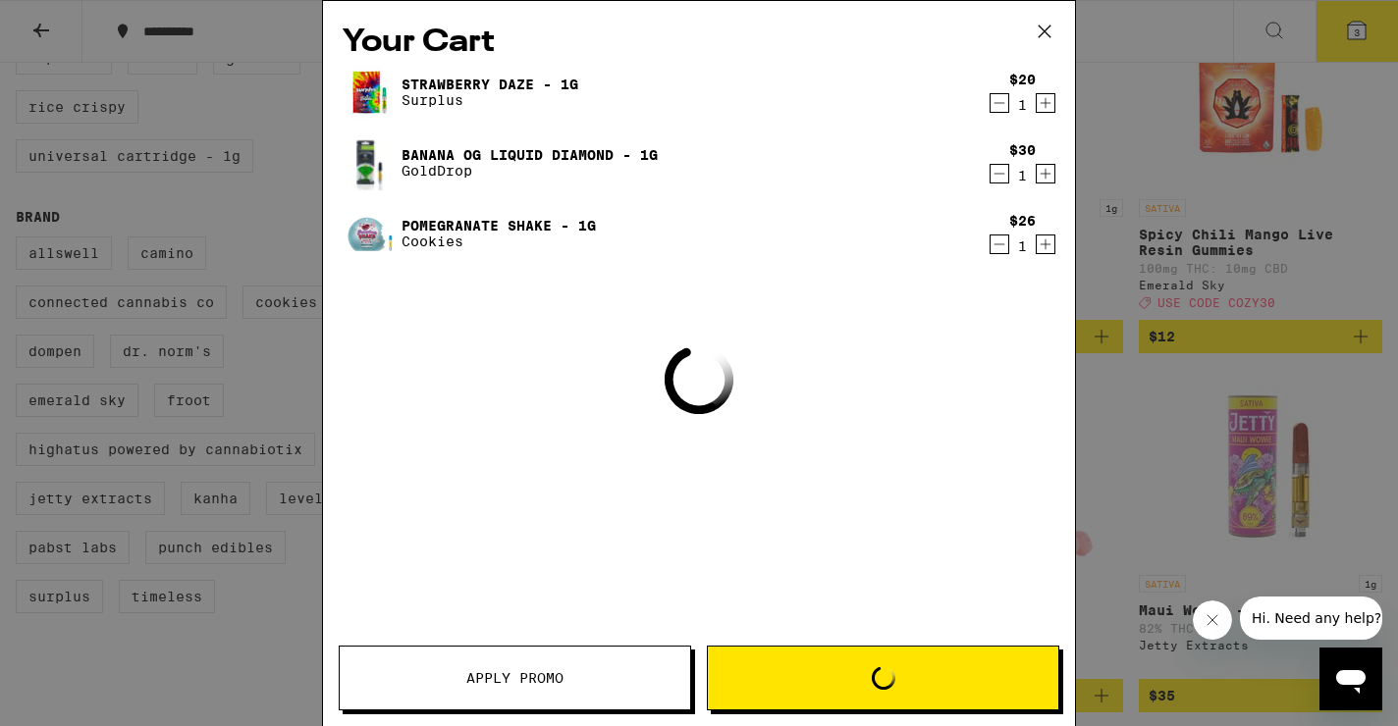
scroll to position [2, 0]
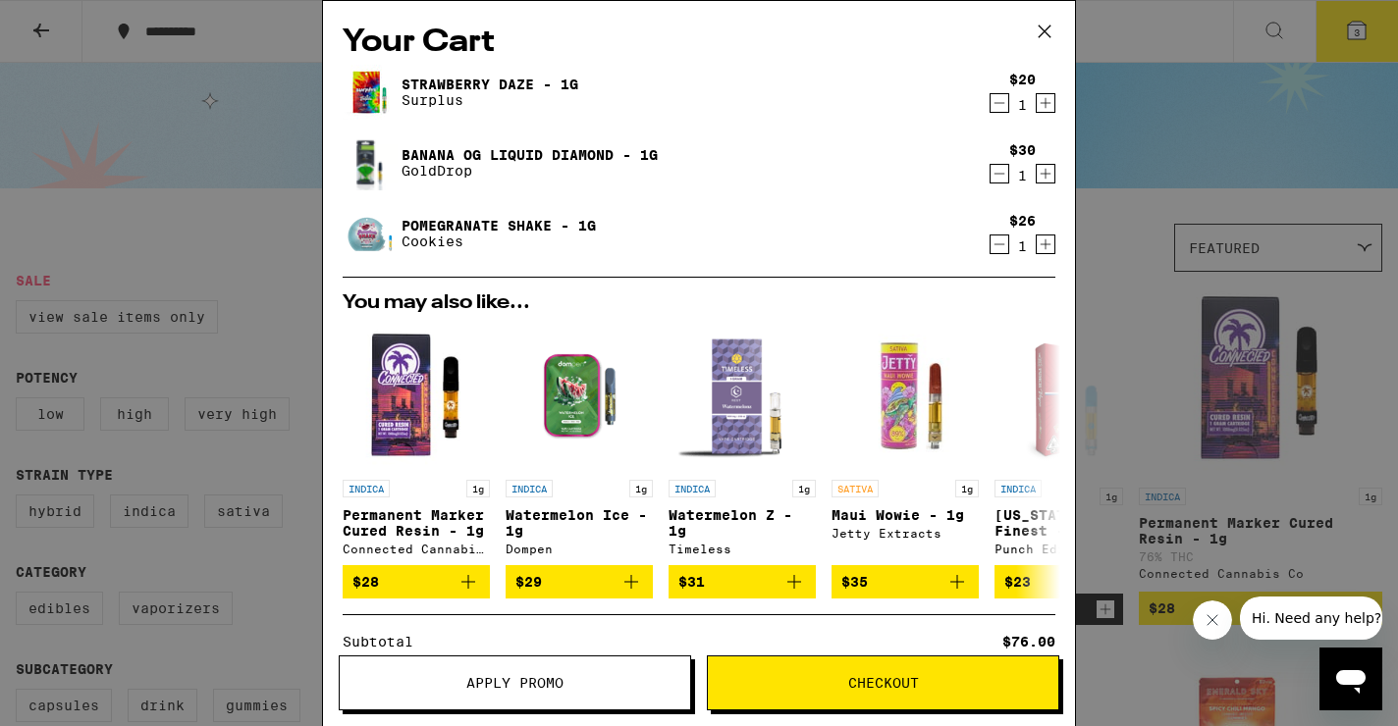
click at [1042, 37] on icon at bounding box center [1044, 31] width 29 height 29
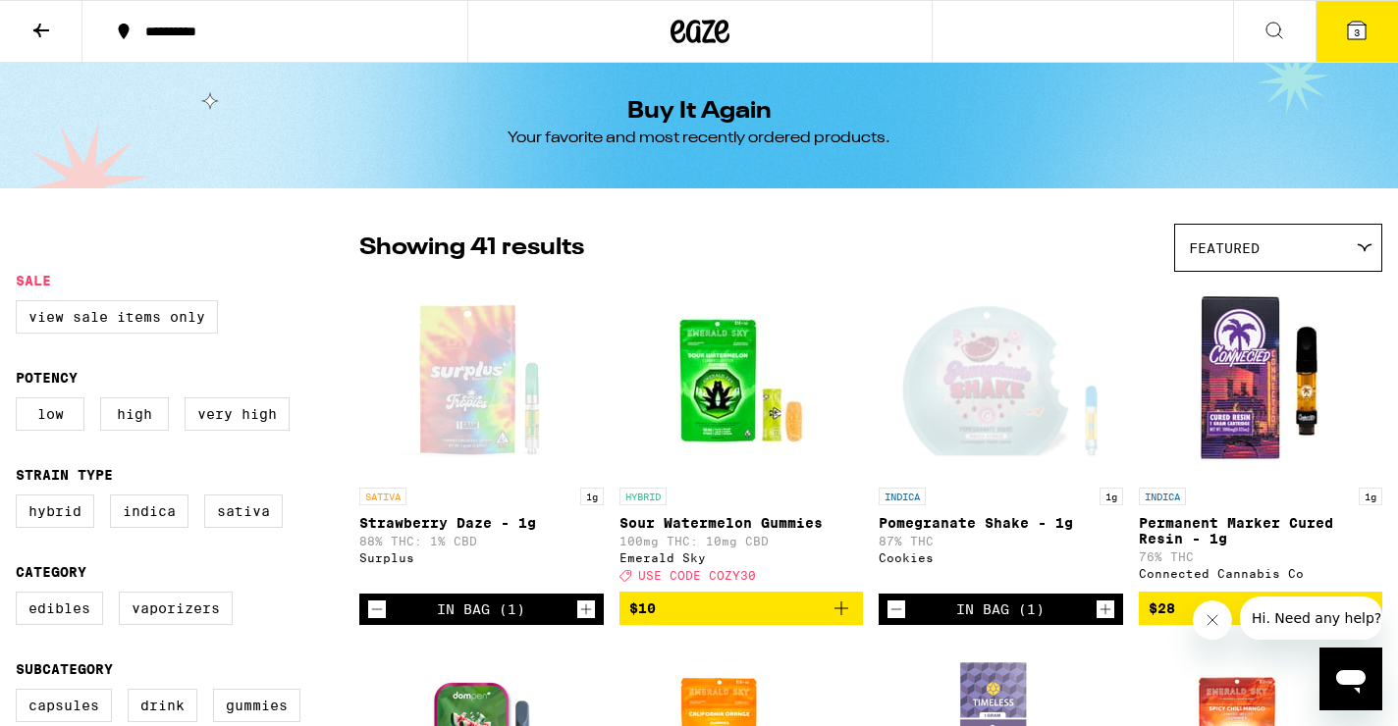
click at [1364, 27] on icon at bounding box center [1357, 31] width 18 height 18
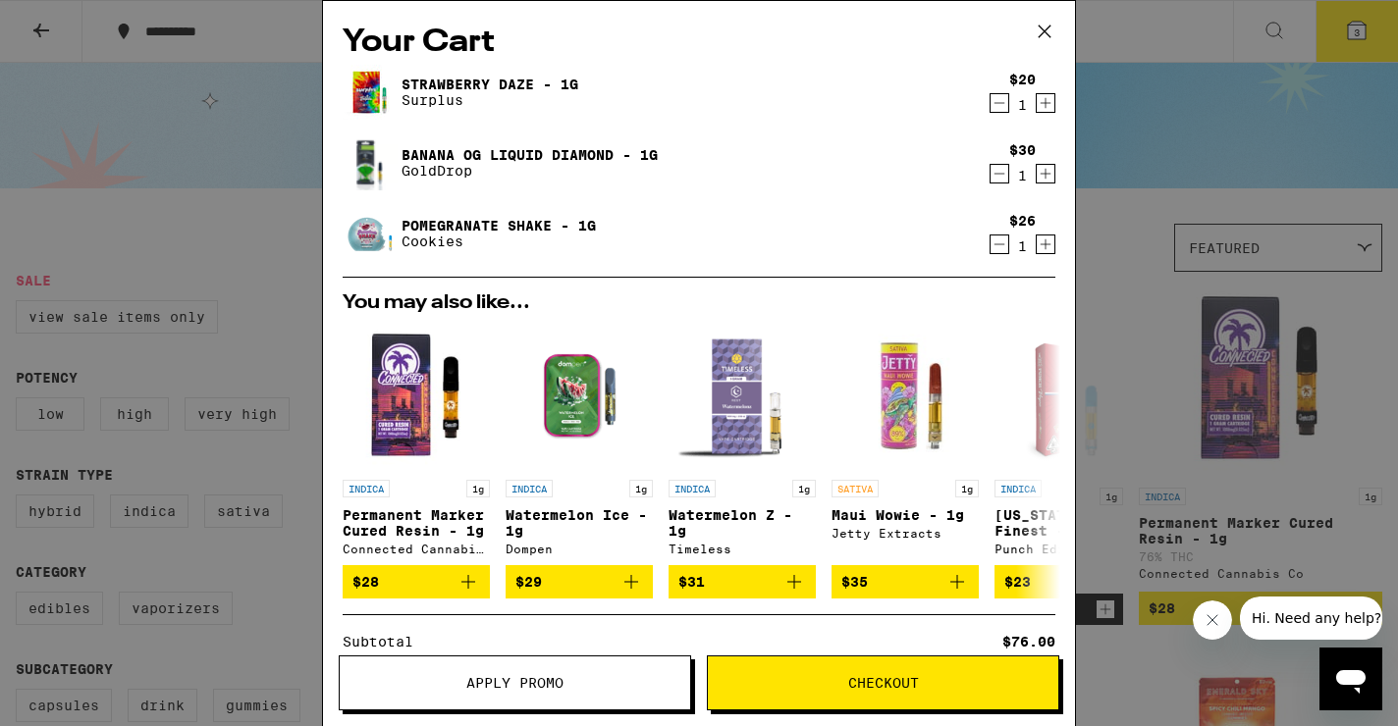
click at [942, 676] on span "Checkout" at bounding box center [883, 683] width 350 height 14
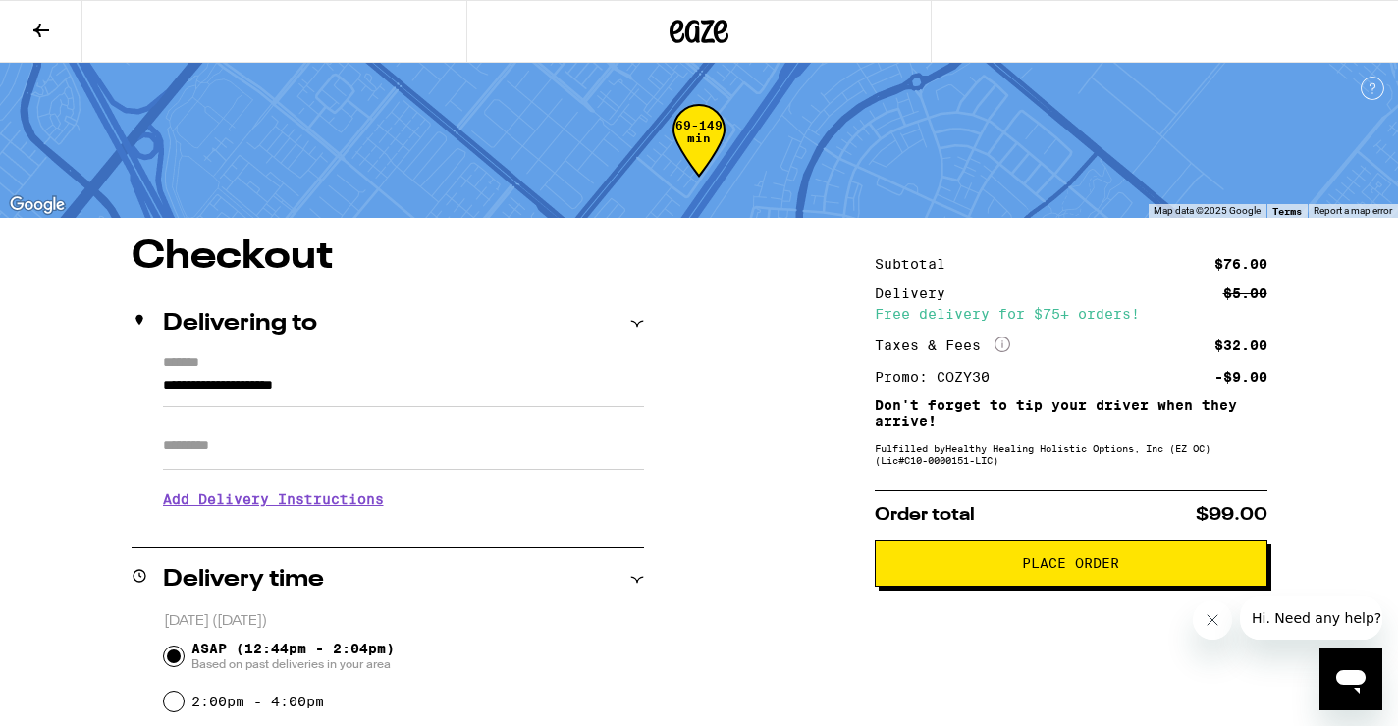
click at [309, 514] on h3 "Add Delivery Instructions" at bounding box center [403, 499] width 481 height 45
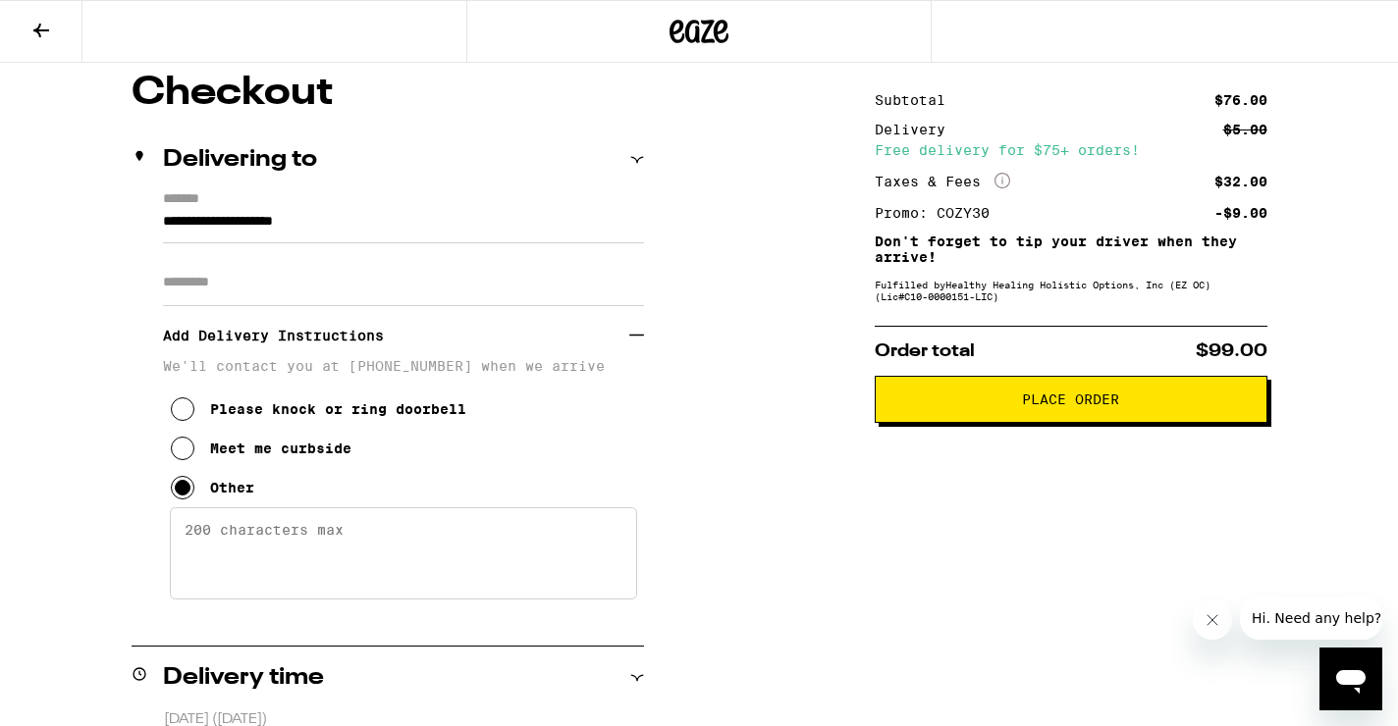
scroll to position [173, 0]
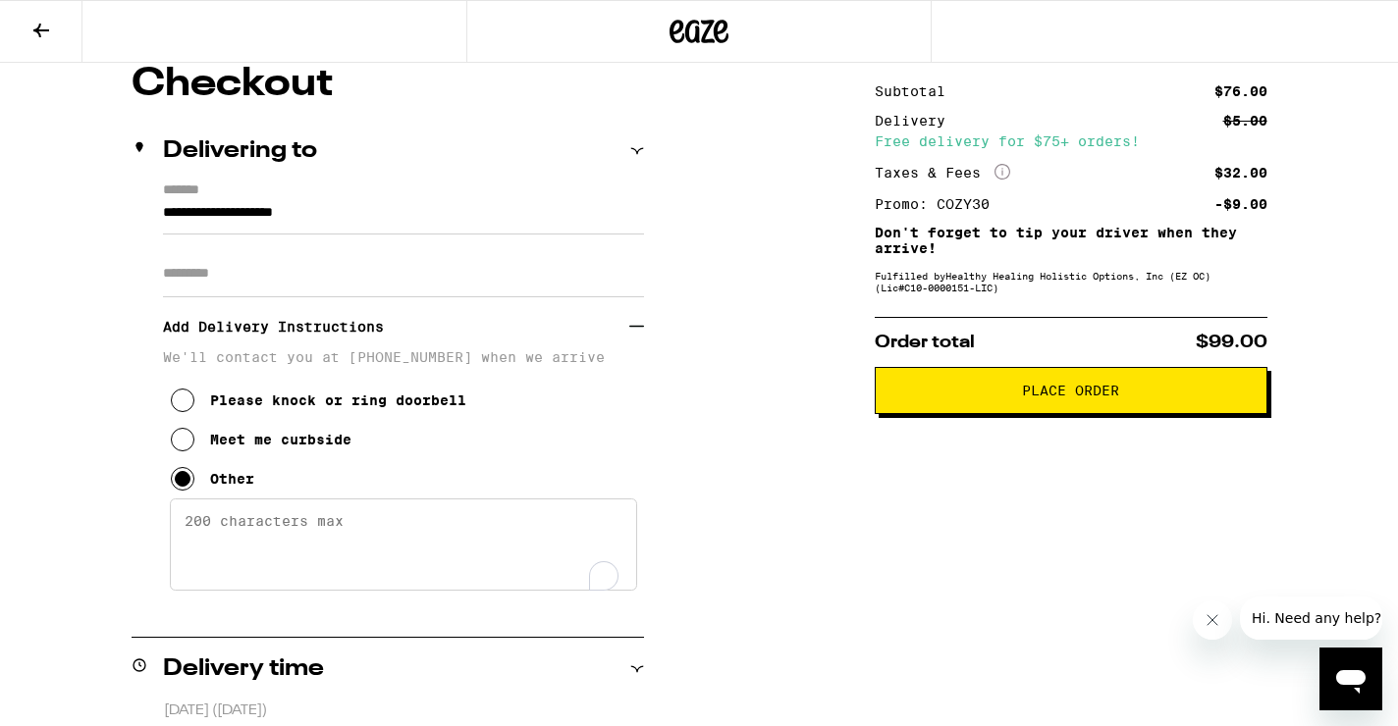
click at [305, 539] on textarea "Enter any other delivery instructions you want driver to know" at bounding box center [403, 545] width 467 height 92
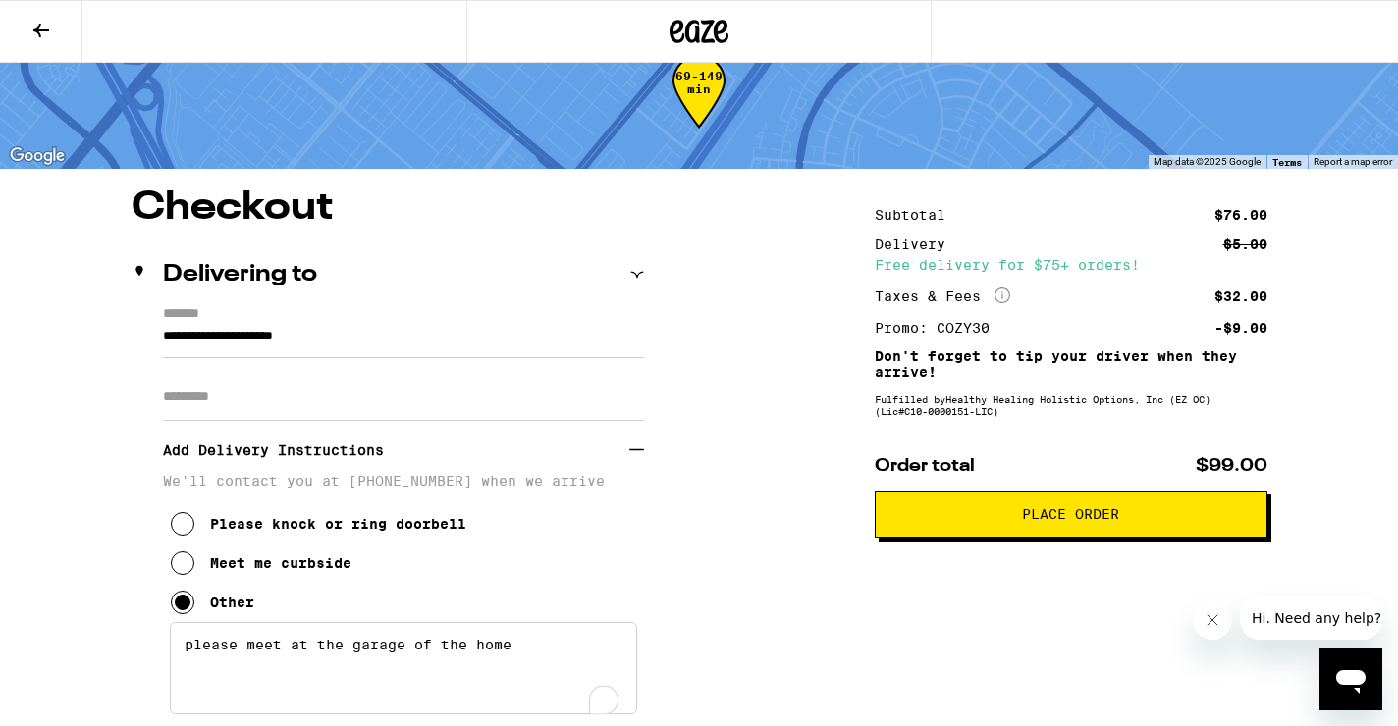
scroll to position [0, 0]
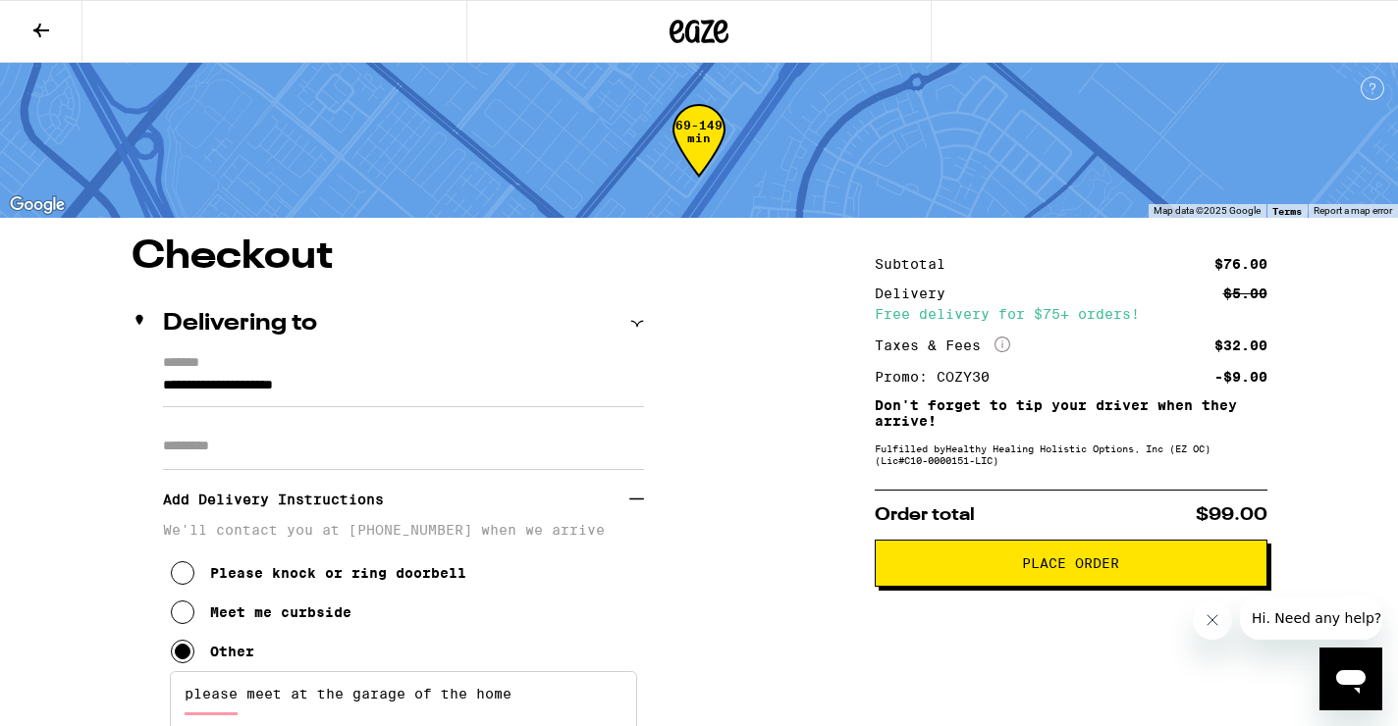
type textarea "please meet at the garage of the home"
click at [998, 583] on button "Place Order" at bounding box center [1071, 563] width 393 height 47
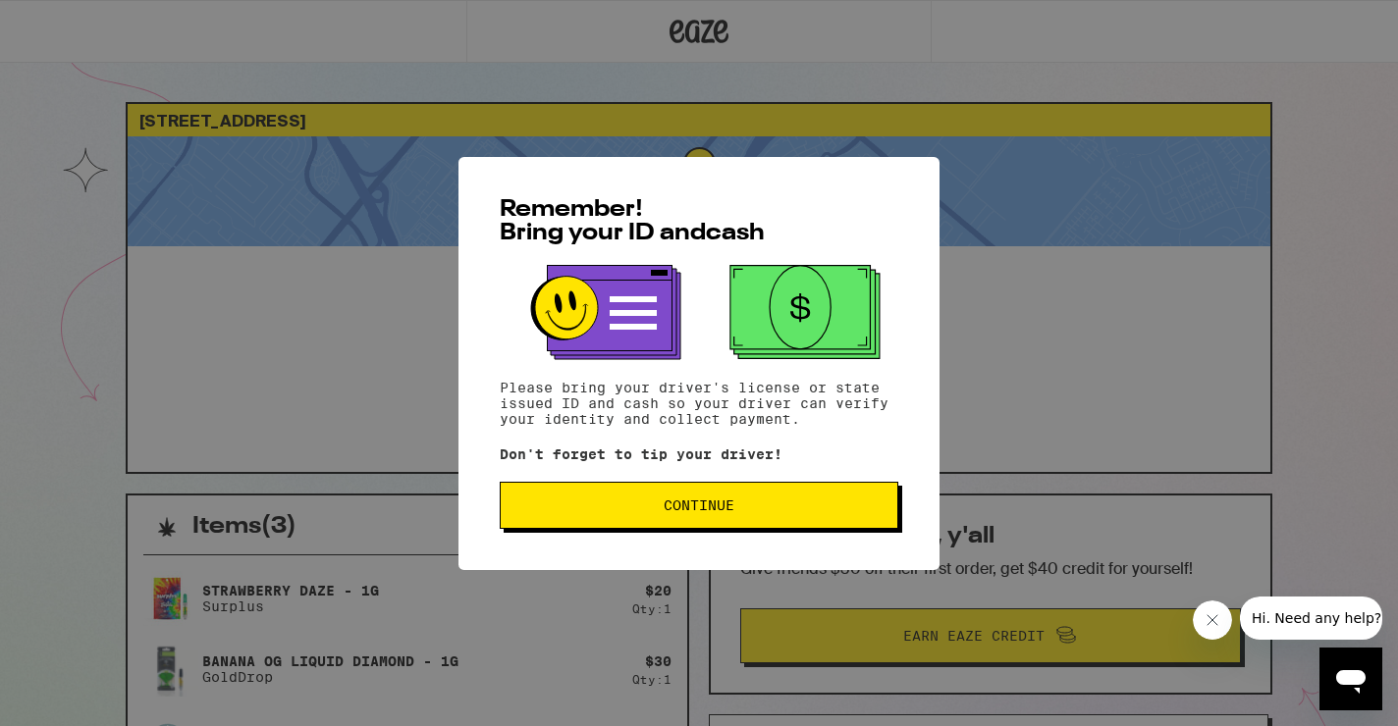
click at [749, 505] on span "Continue" at bounding box center [698, 506] width 365 height 14
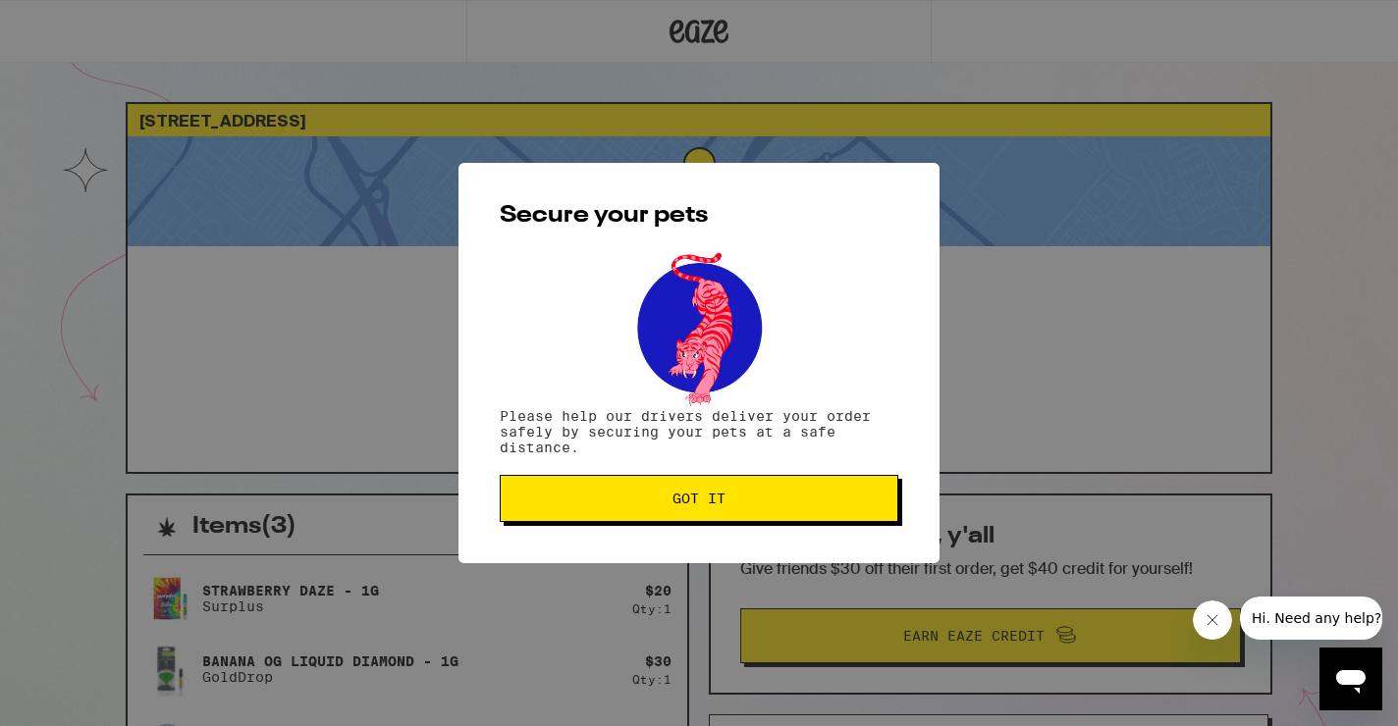
click at [749, 505] on span "Got it" at bounding box center [698, 499] width 365 height 14
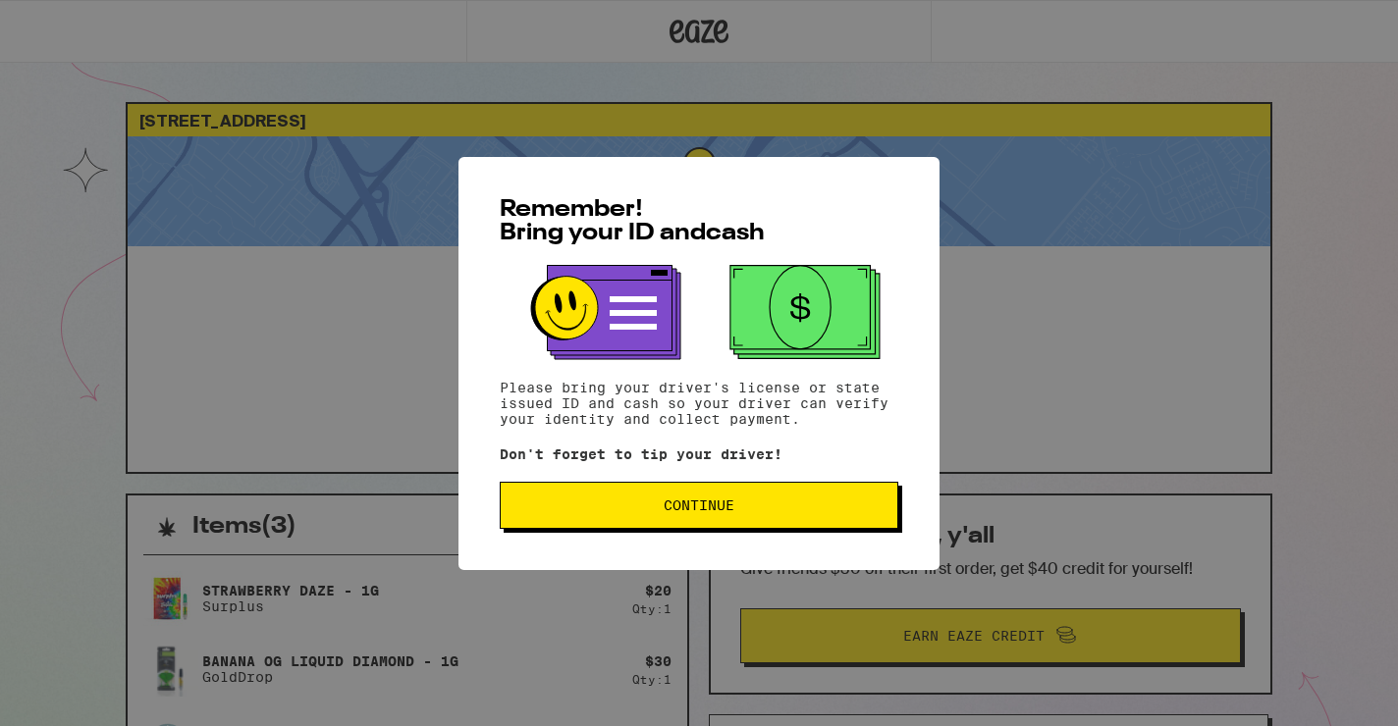
click at [655, 508] on span "Continue" at bounding box center [698, 506] width 365 height 14
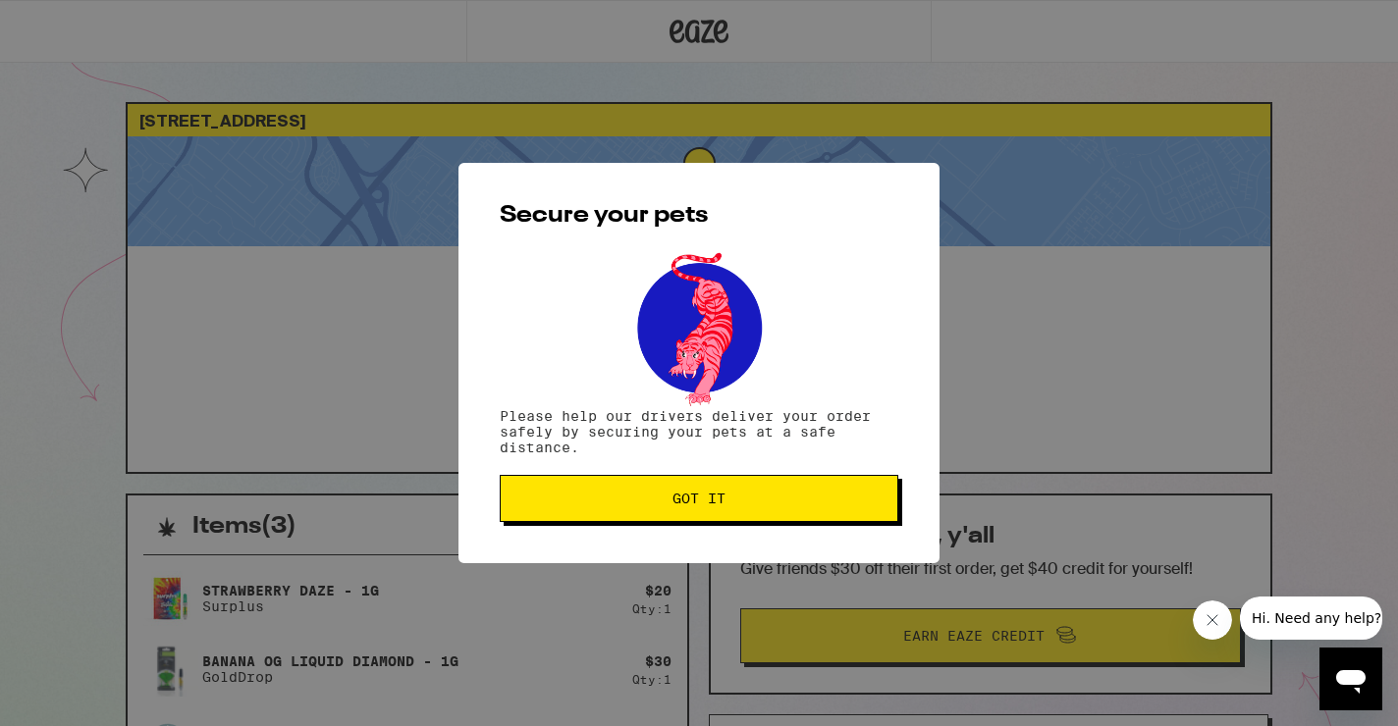
click at [655, 508] on button "Got it" at bounding box center [699, 498] width 399 height 47
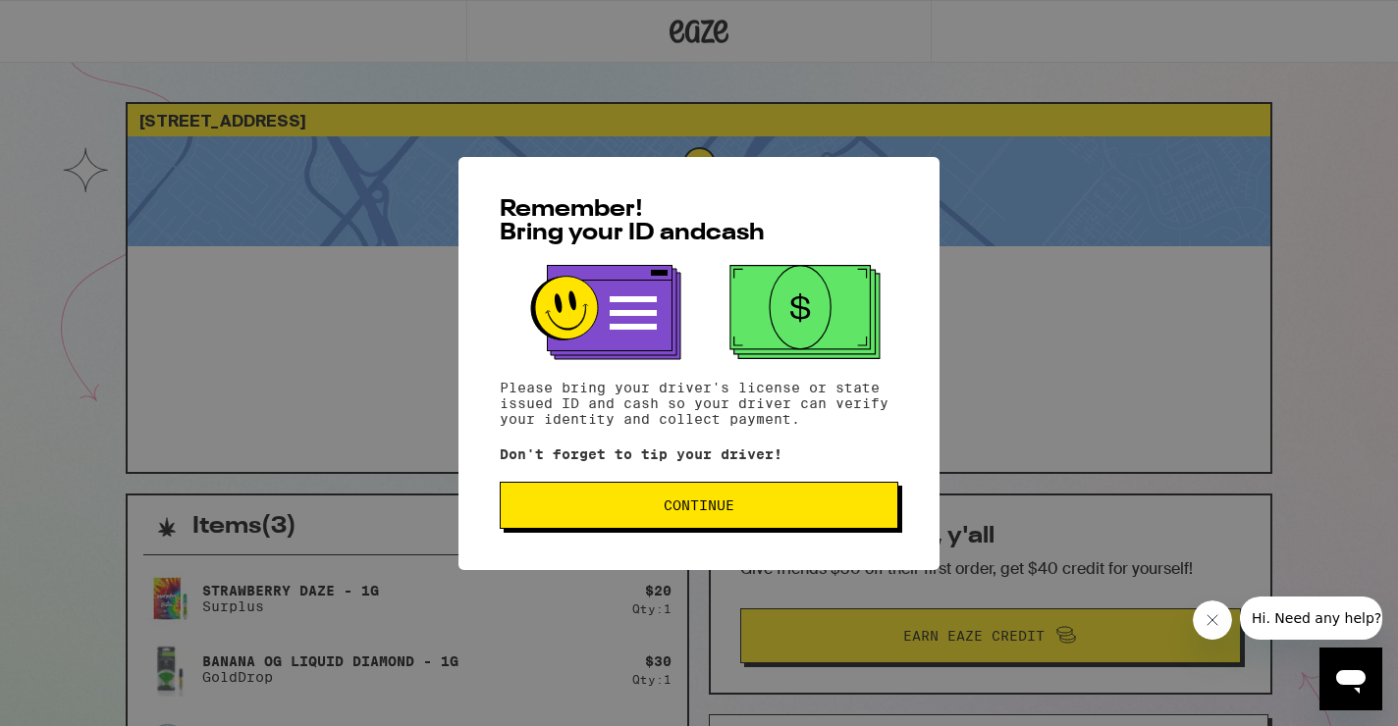
click at [774, 482] on div "Remember! Bring your ID and cash Please bring your driver's license or state is…" at bounding box center [698, 363] width 481 height 413
click at [781, 494] on button "Continue" at bounding box center [699, 505] width 399 height 47
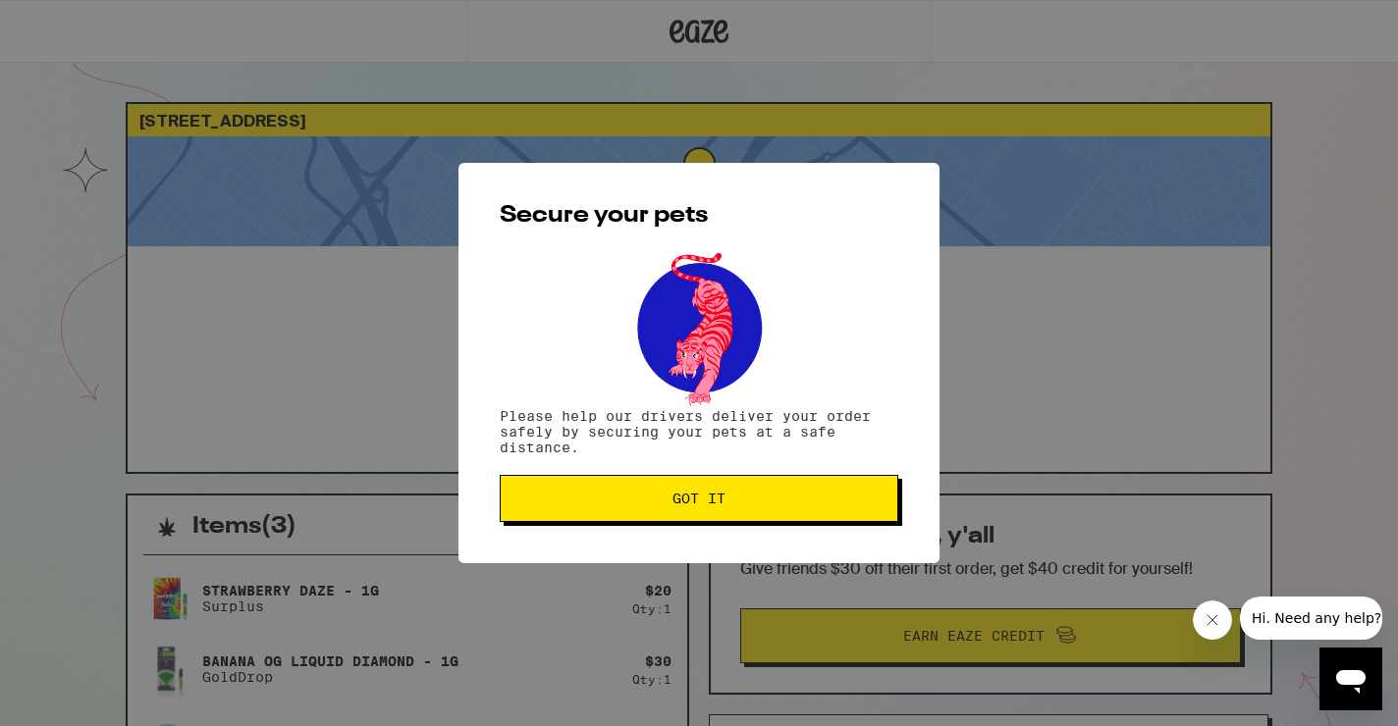
click at [781, 493] on button "Got it" at bounding box center [699, 498] width 399 height 47
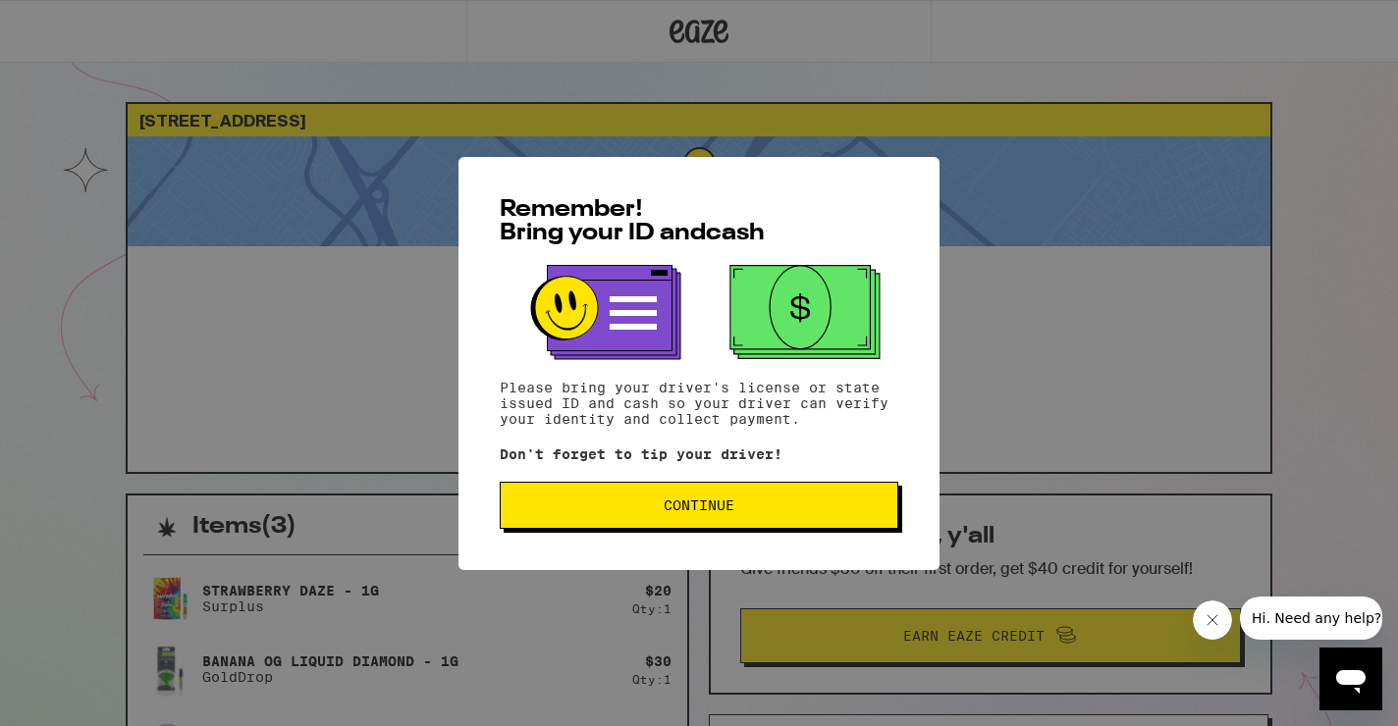
click at [538, 503] on button "Continue" at bounding box center [699, 505] width 399 height 47
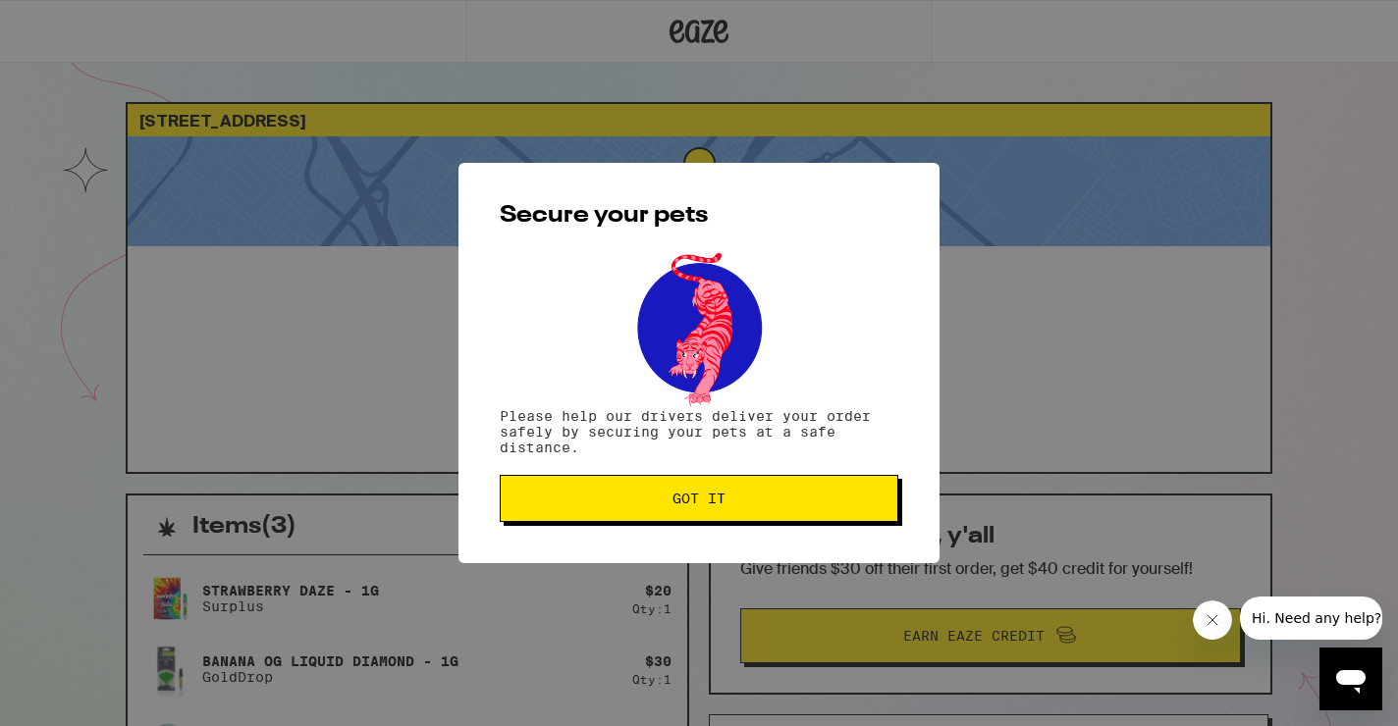
click at [538, 503] on span "Got it" at bounding box center [698, 499] width 365 height 14
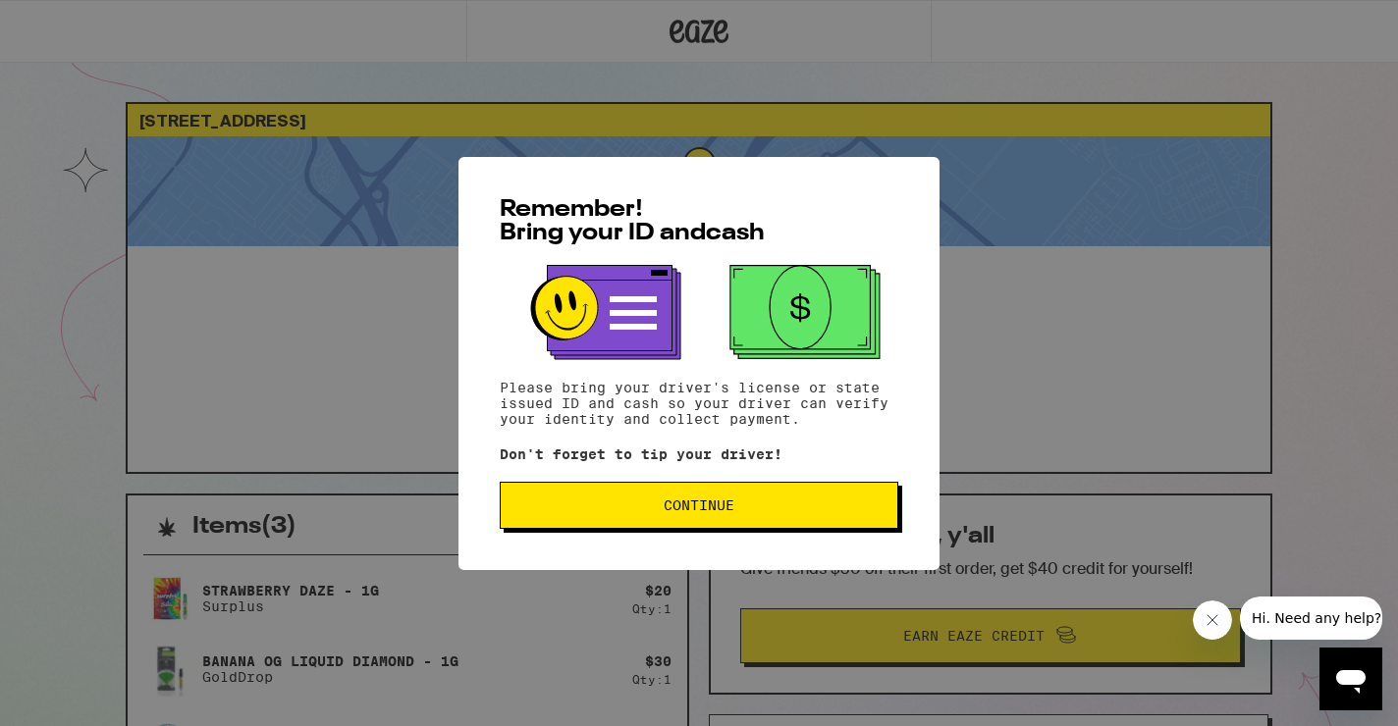
click at [694, 494] on button "Continue" at bounding box center [699, 505] width 399 height 47
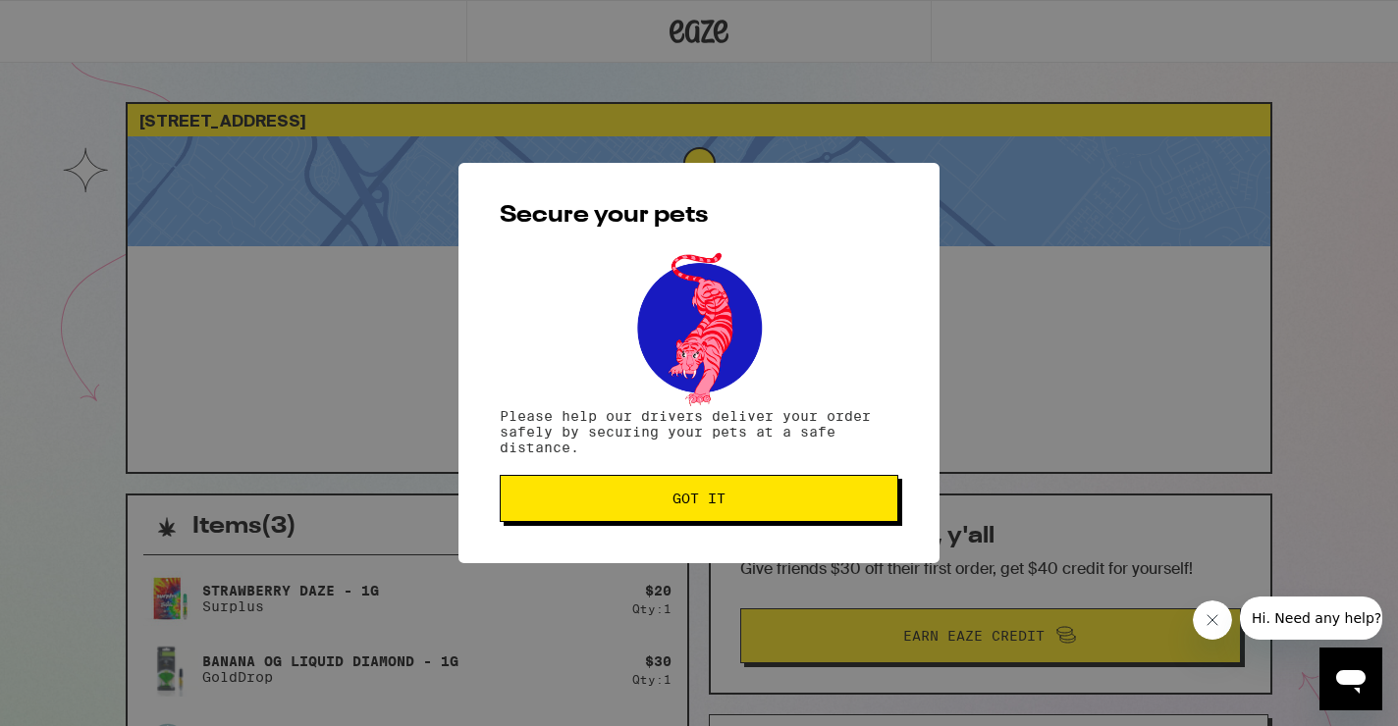
click at [694, 494] on span "Got it" at bounding box center [698, 499] width 53 height 14
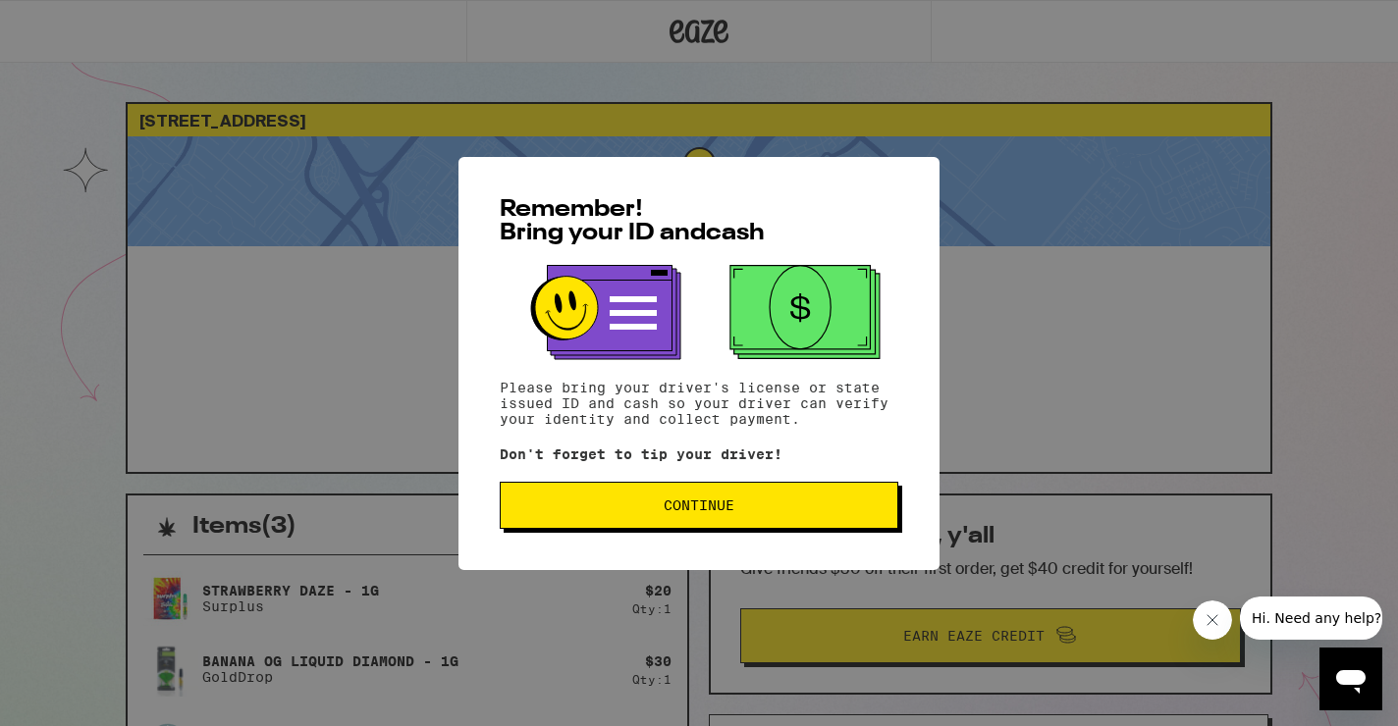
click at [671, 511] on span "Continue" at bounding box center [699, 506] width 71 height 14
click at [647, 492] on button "Continue" at bounding box center [699, 505] width 399 height 47
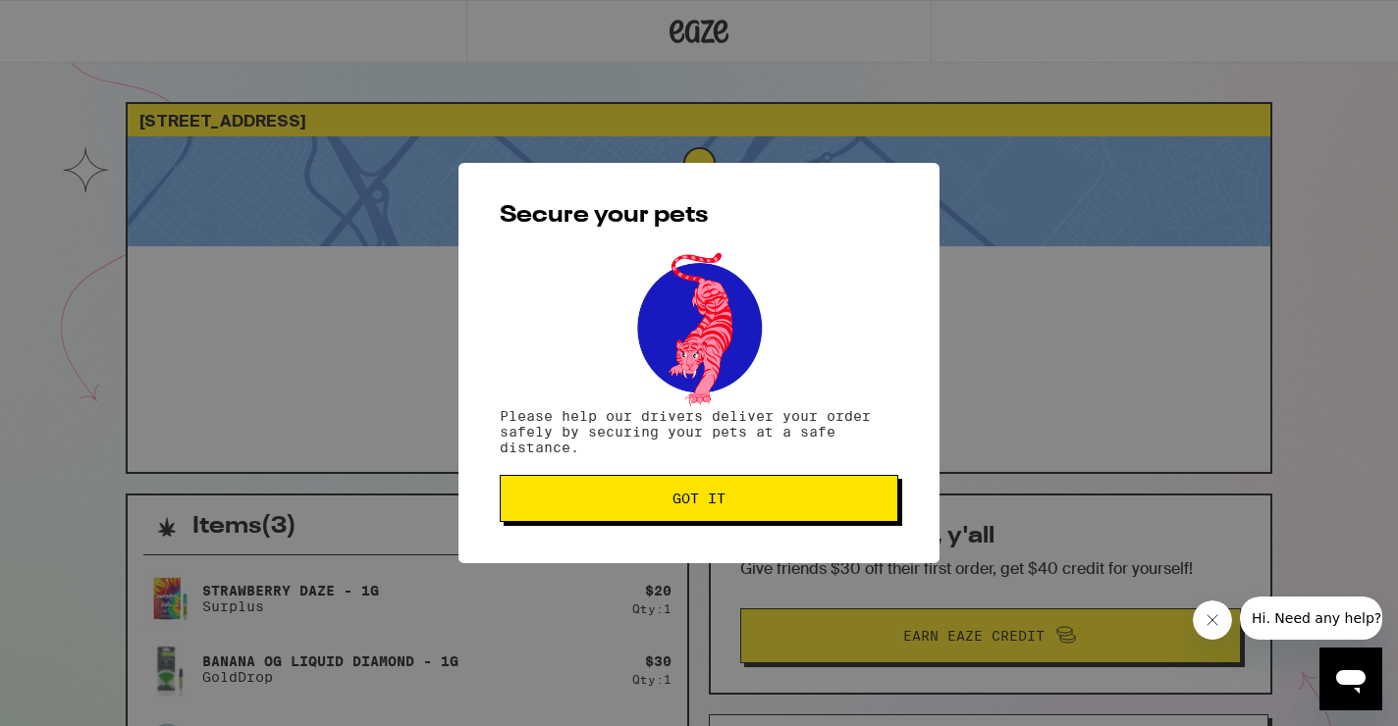
click at [647, 492] on button "Got it" at bounding box center [699, 498] width 399 height 47
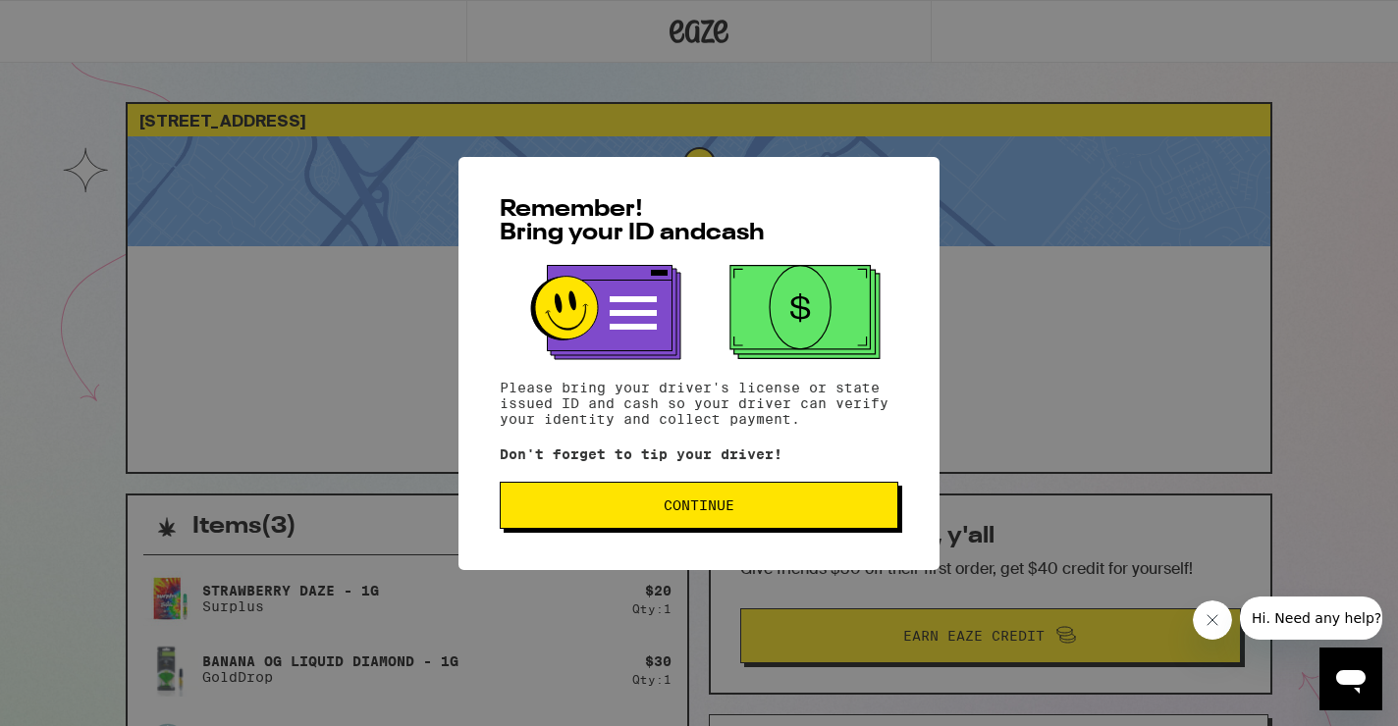
click at [572, 500] on button "Continue" at bounding box center [699, 505] width 399 height 47
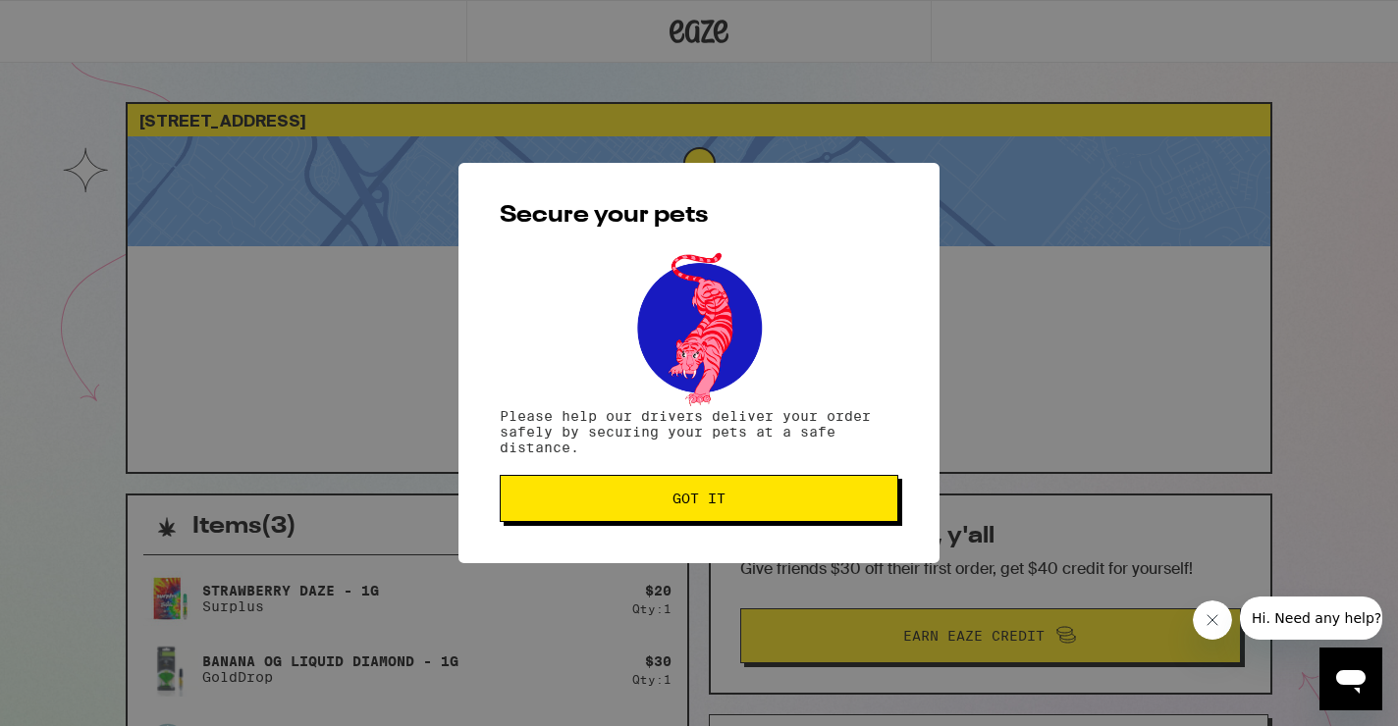
click at [572, 498] on span "Got it" at bounding box center [698, 499] width 365 height 14
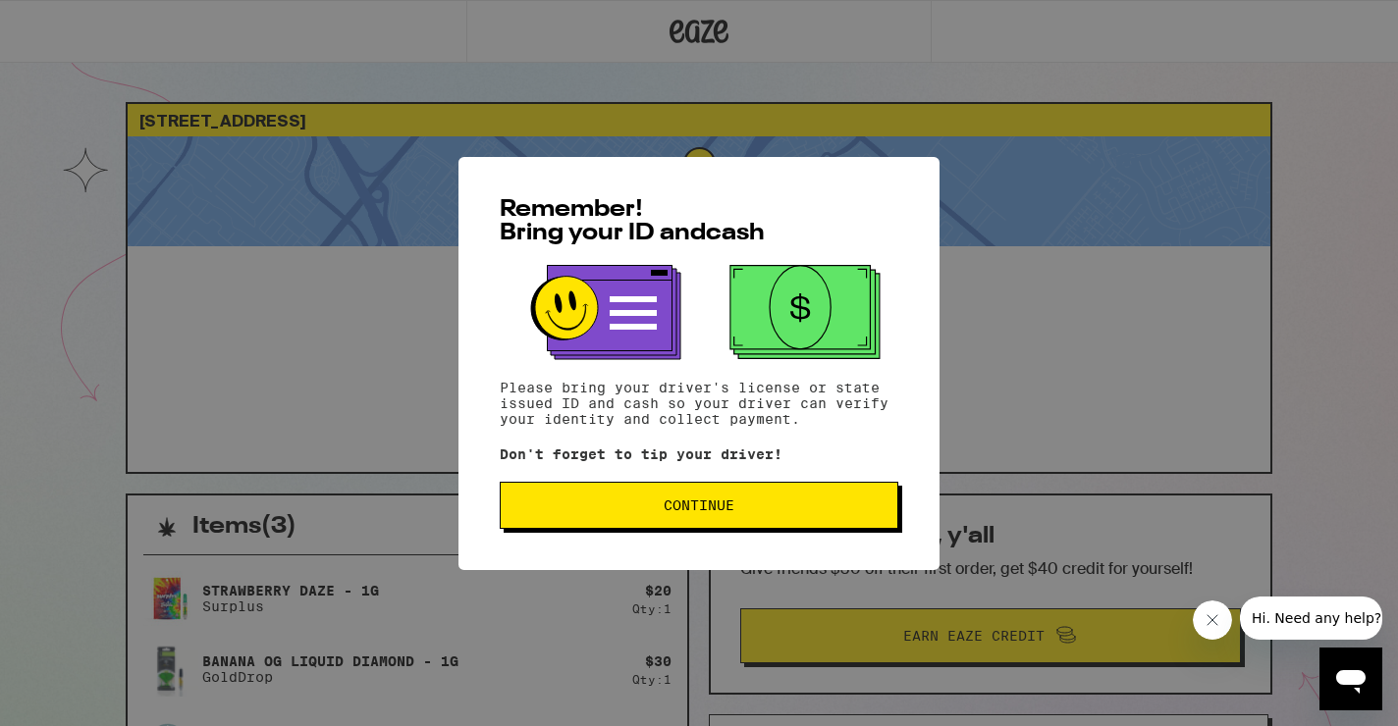
click at [624, 503] on span "Continue" at bounding box center [698, 506] width 365 height 14
click at [629, 529] on button "Continue" at bounding box center [699, 505] width 399 height 47
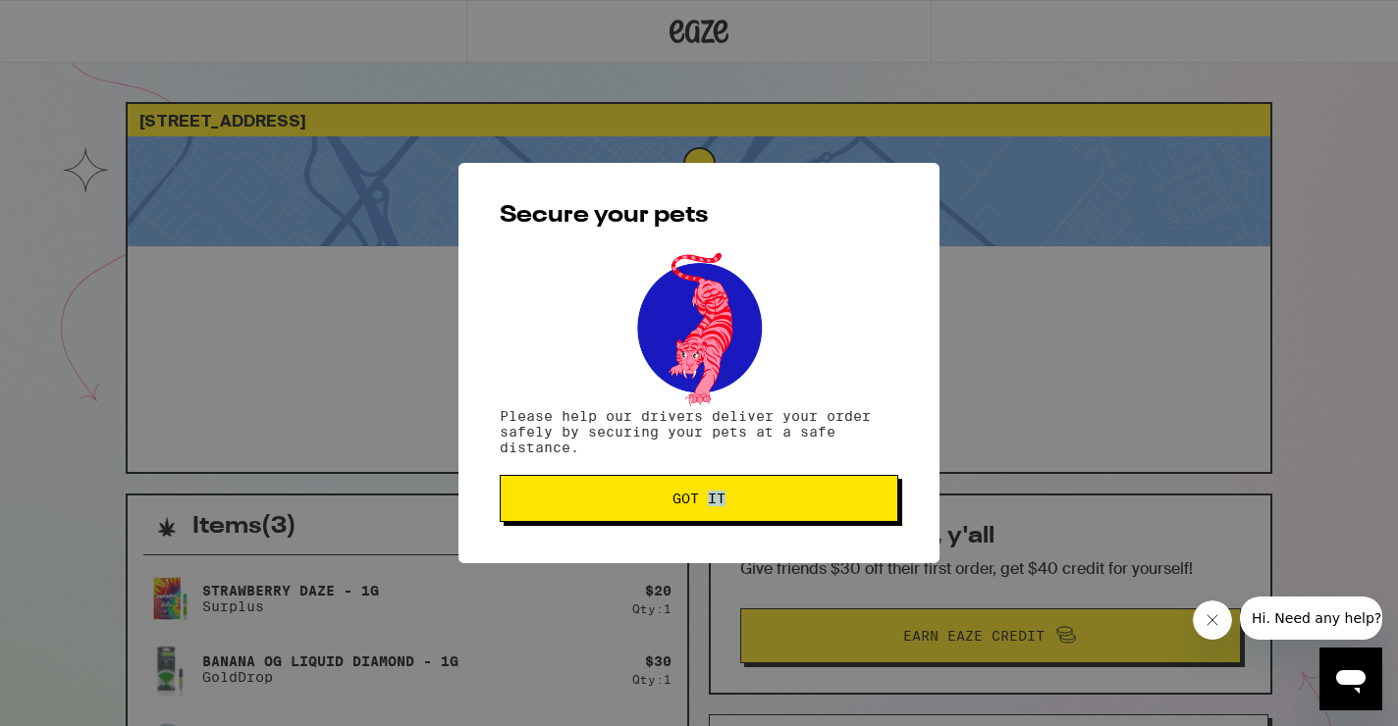
click at [629, 529] on div "Secure your pets Please help our drivers deliver your order safely by securing …" at bounding box center [698, 363] width 481 height 401
click at [629, 515] on button "Got it" at bounding box center [699, 498] width 399 height 47
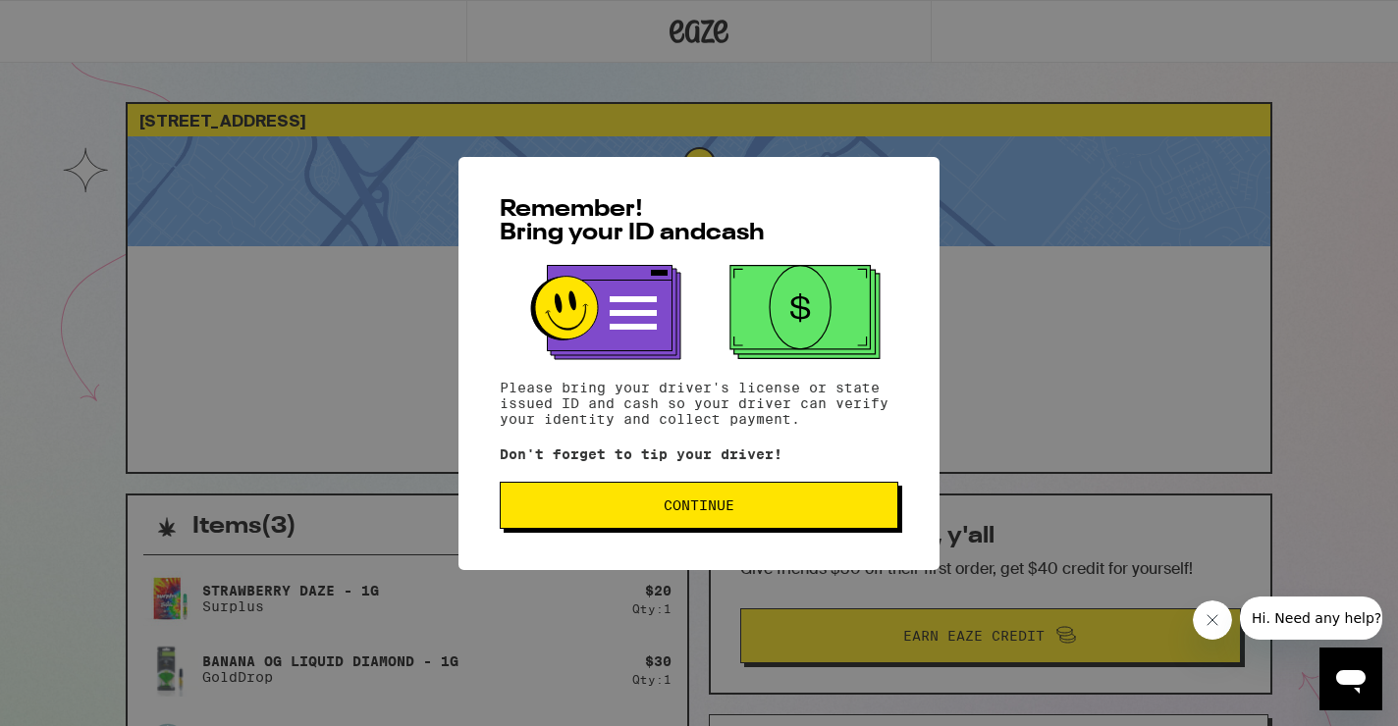
click at [694, 489] on button "Continue" at bounding box center [699, 505] width 399 height 47
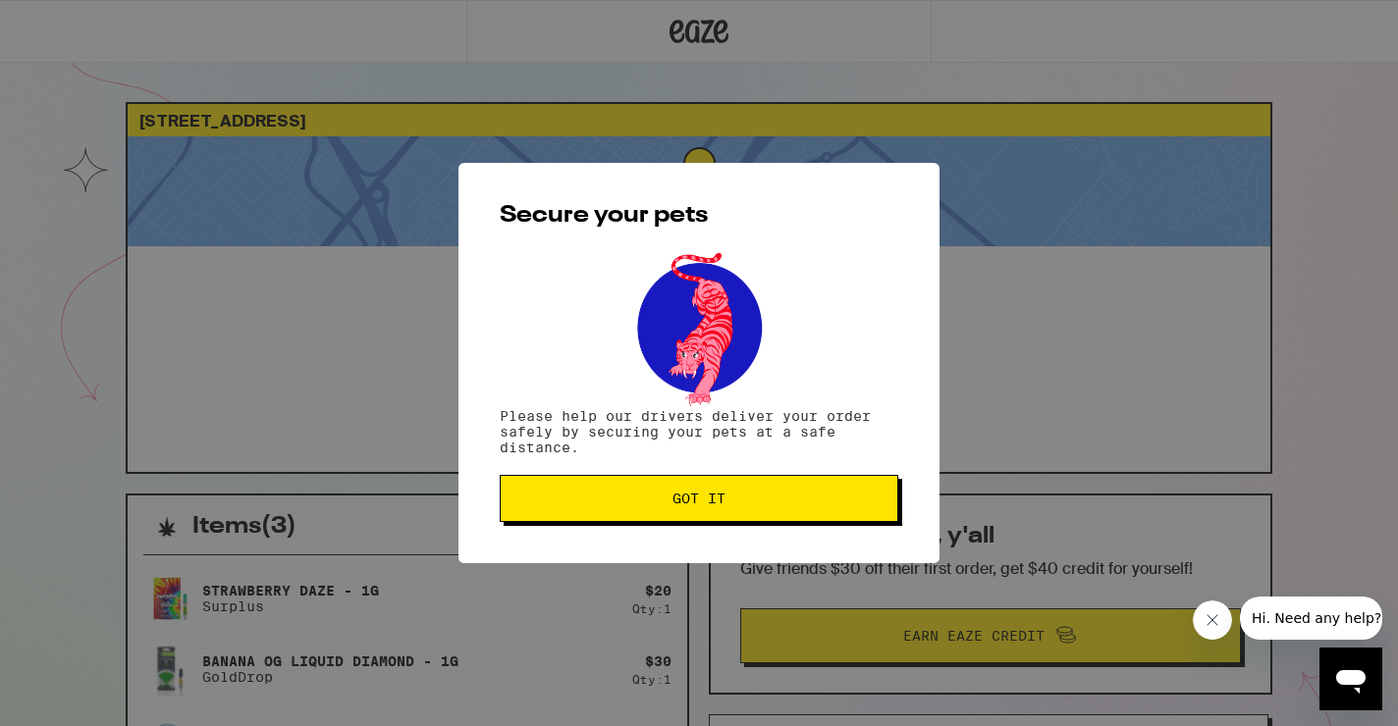
click at [694, 489] on button "Got it" at bounding box center [699, 498] width 399 height 47
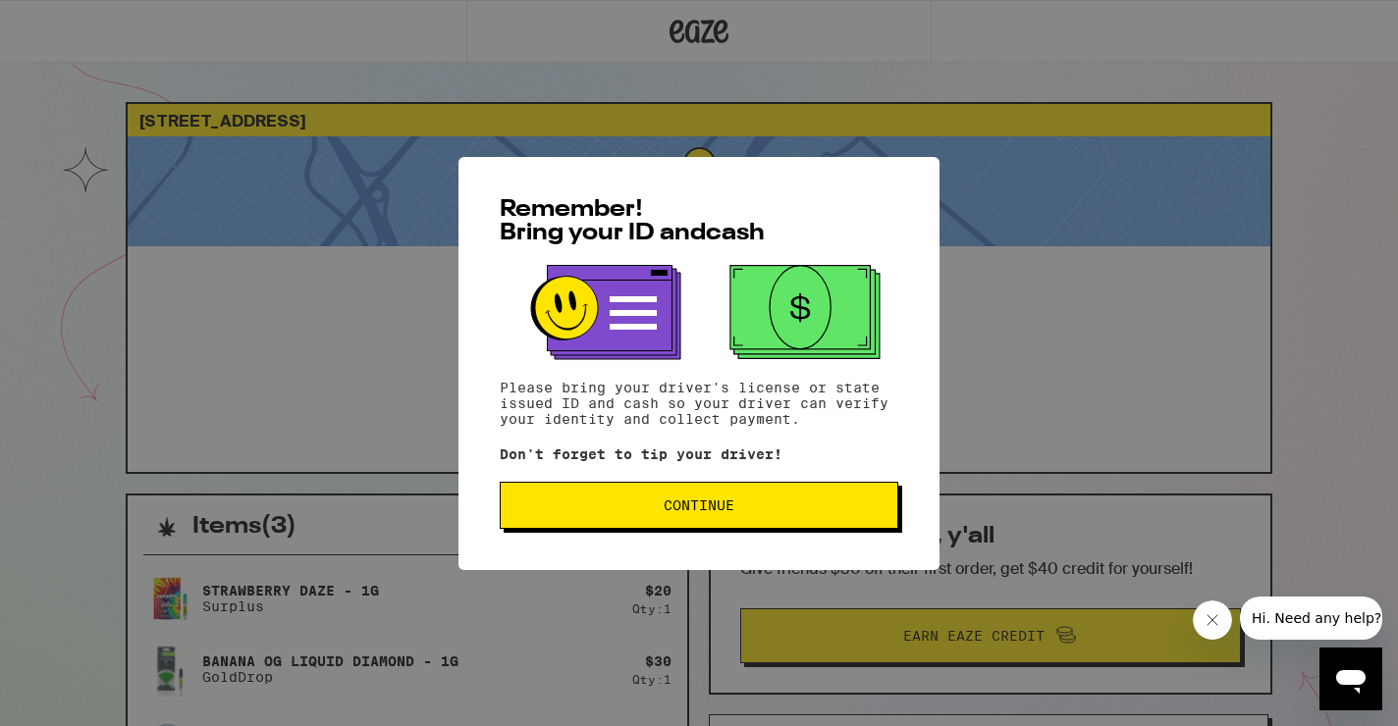
click at [713, 512] on span "Continue" at bounding box center [699, 506] width 71 height 14
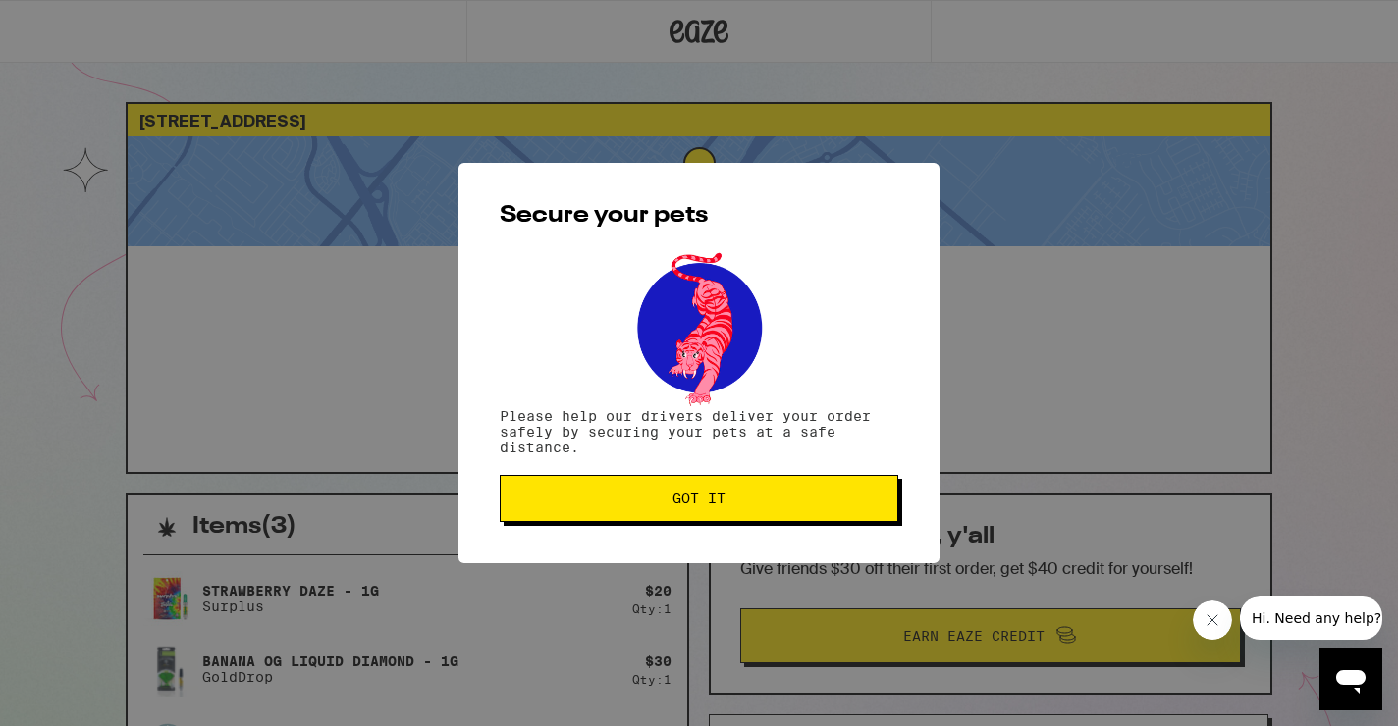
click at [713, 514] on button "Got it" at bounding box center [699, 498] width 399 height 47
